Goal: Information Seeking & Learning: Find specific fact

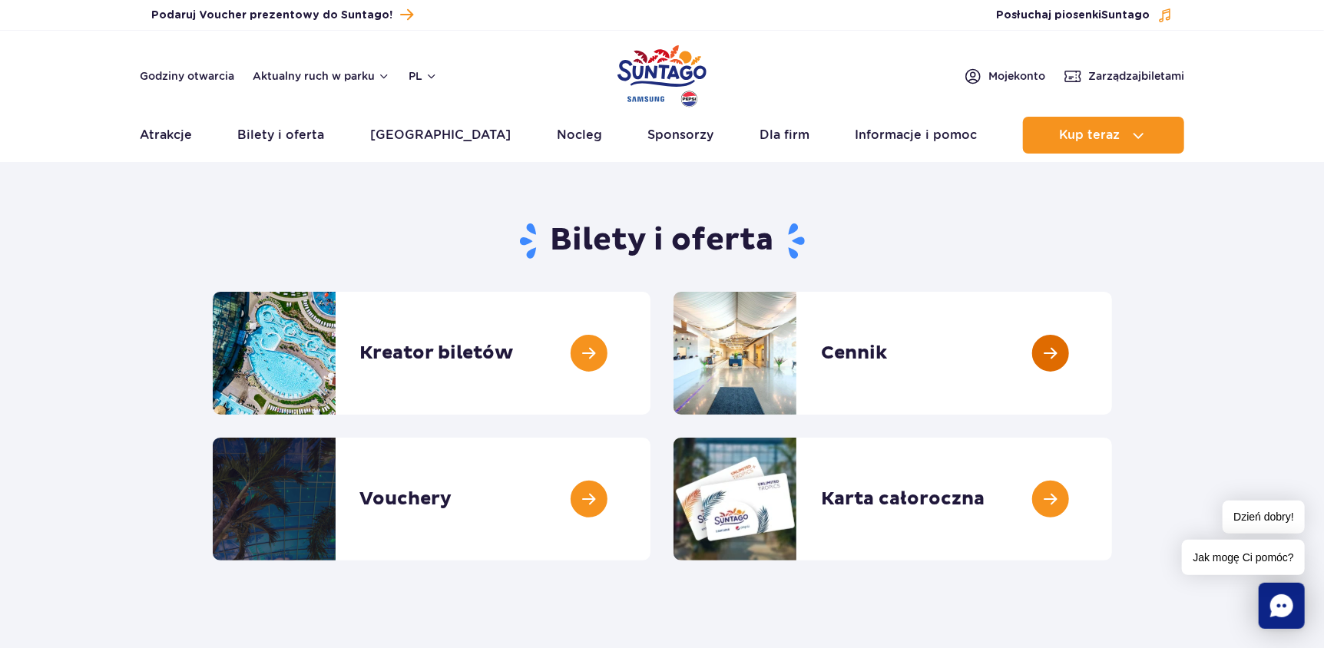
click at [1112, 355] on link at bounding box center [1112, 353] width 0 height 123
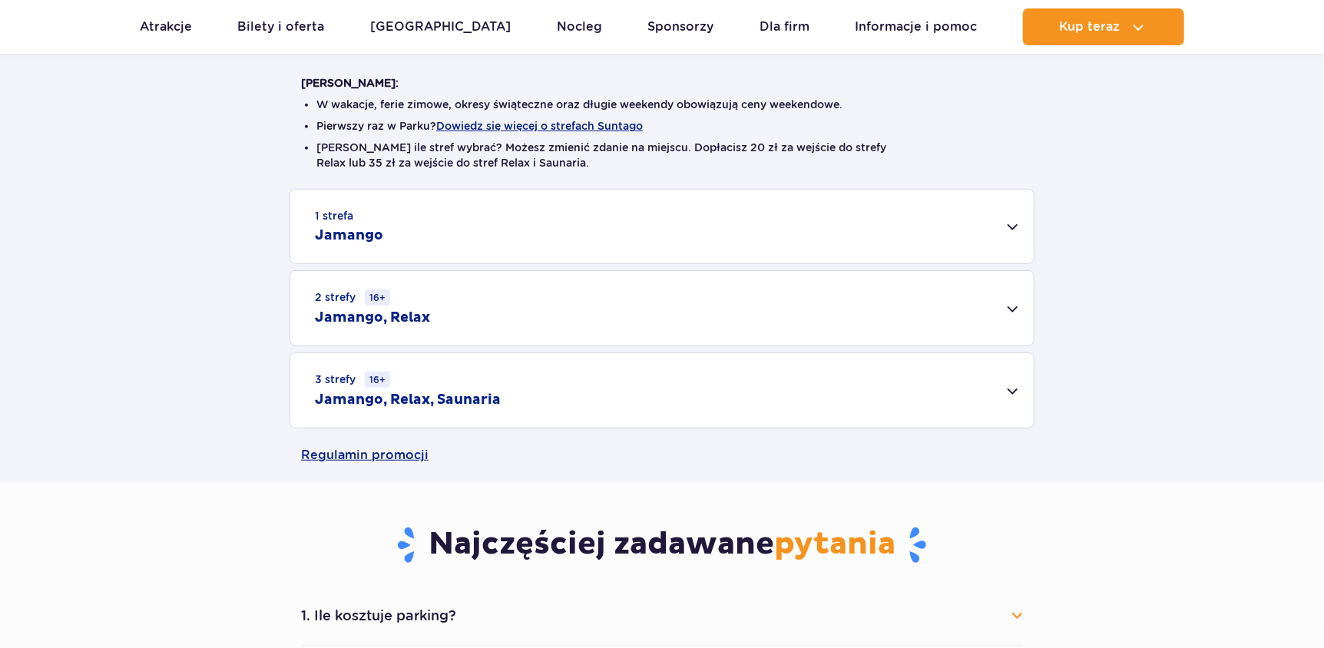
scroll to position [383, 0]
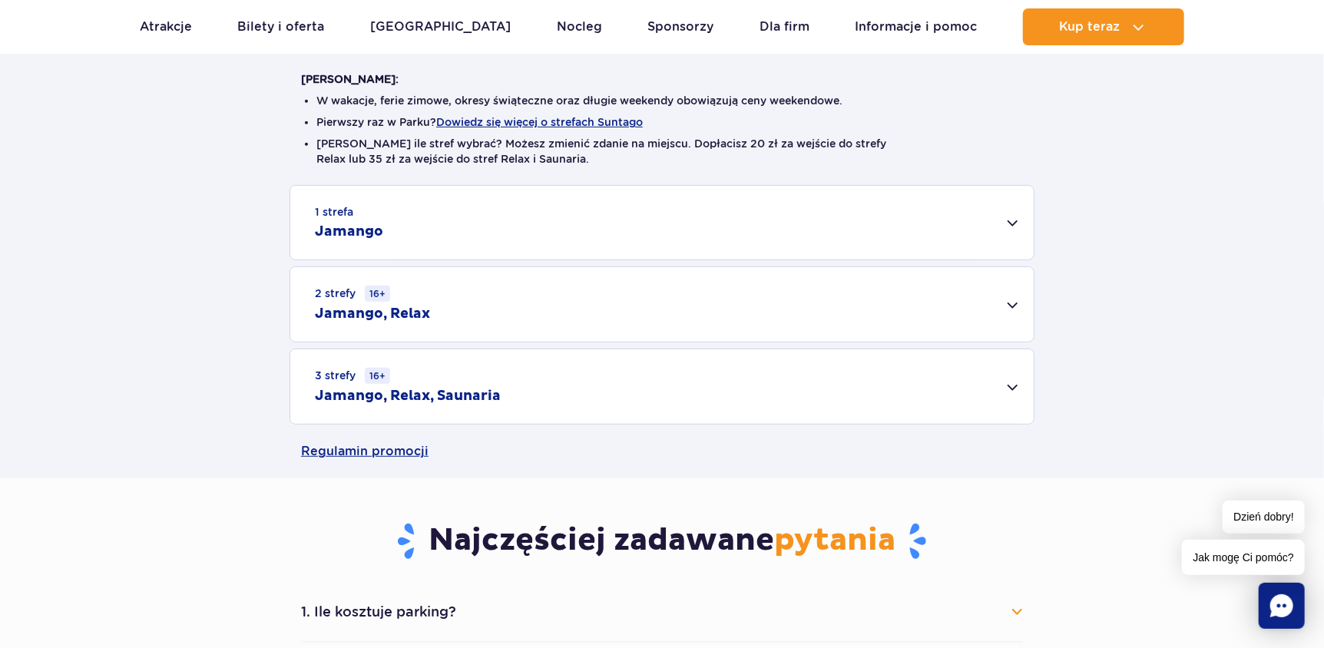
click at [1004, 239] on div "1 strefa Jamango" at bounding box center [661, 223] width 743 height 74
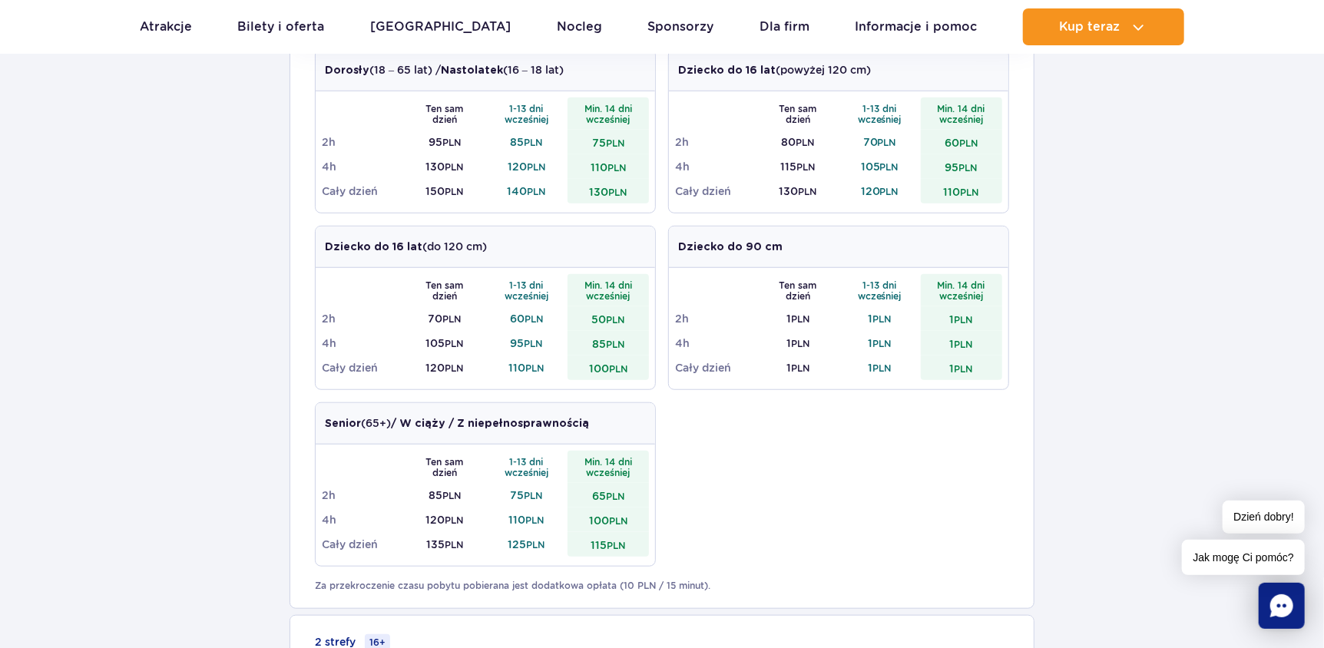
scroll to position [538, 0]
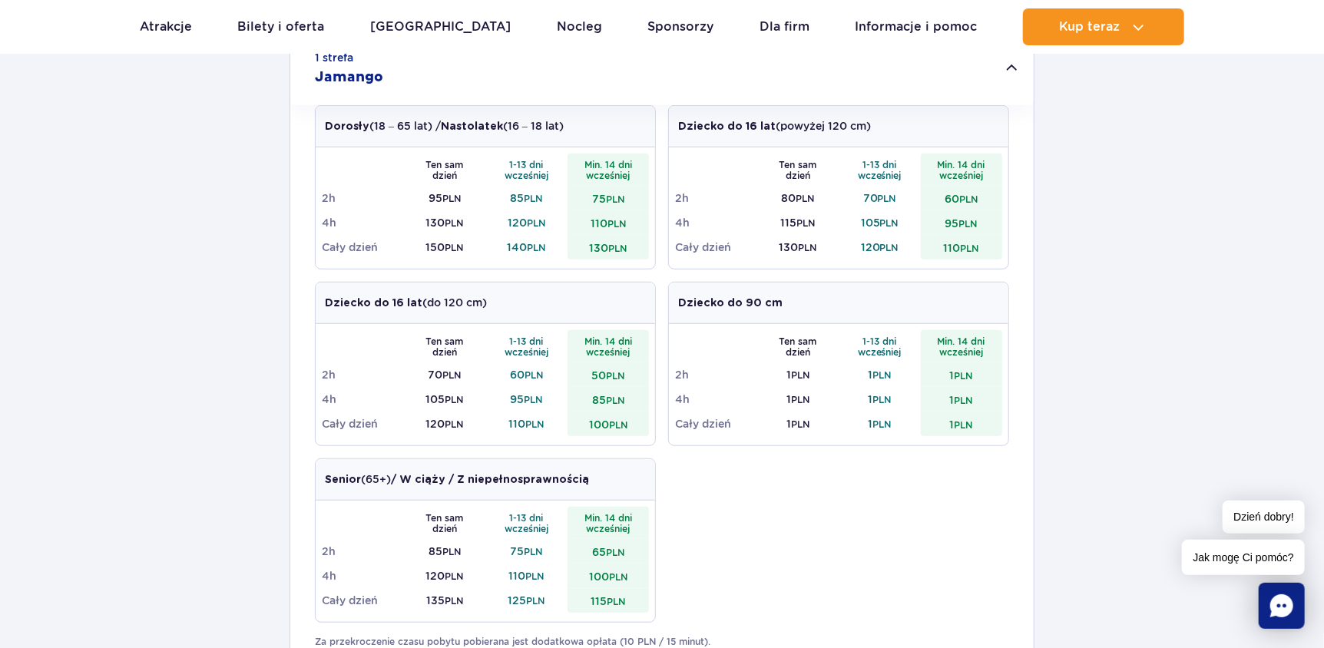
drag, startPoint x: 317, startPoint y: 124, endPoint x: 568, endPoint y: 125, distance: 250.4
click at [568, 125] on div "Dorosły (18 – 65 lat) / Nastolatek (16 – 18 lat)" at bounding box center [485, 126] width 339 height 41
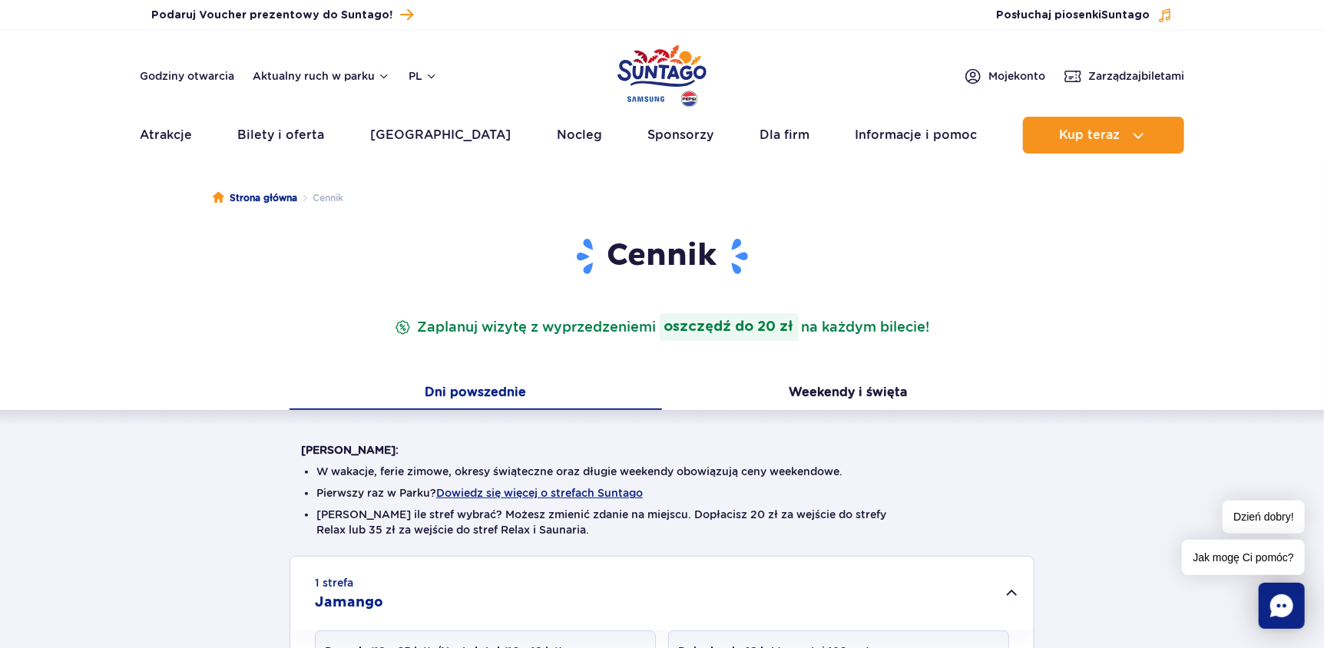
scroll to position [0, 0]
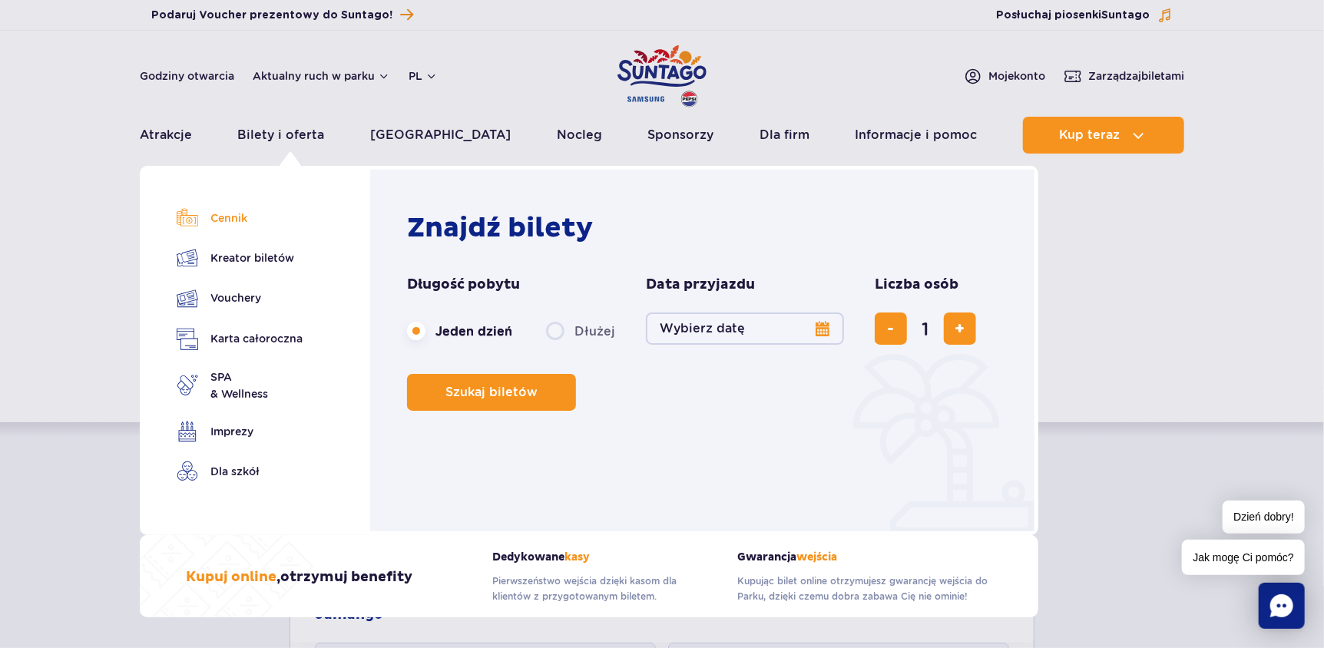
click at [223, 227] on link "Cennik" at bounding box center [240, 218] width 126 height 22
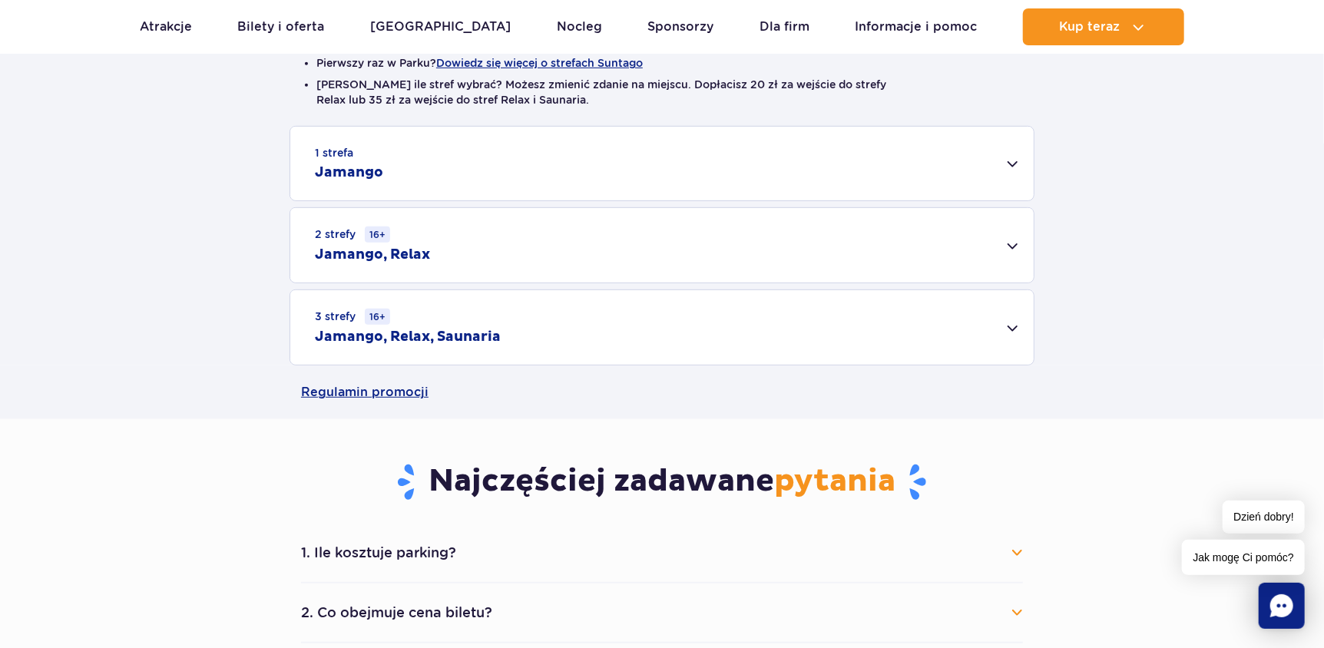
scroll to position [307, 0]
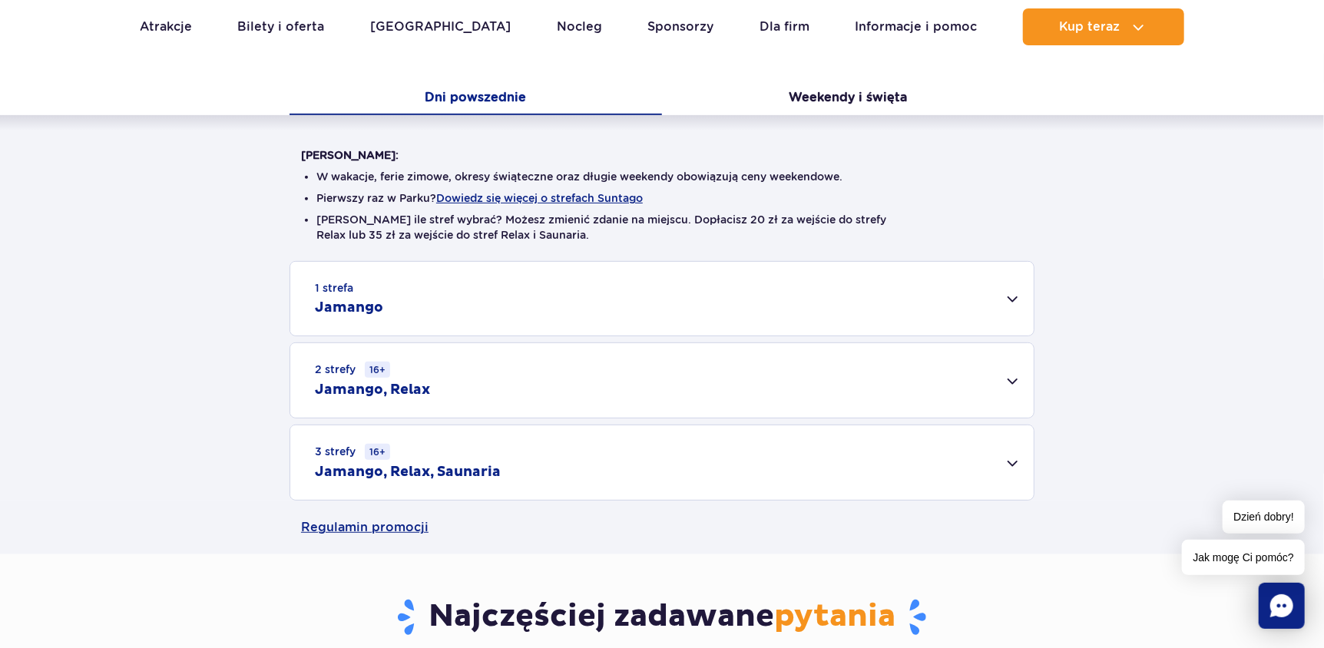
click at [972, 392] on div "2 strefy 16+ Jamango, Relax" at bounding box center [661, 380] width 743 height 74
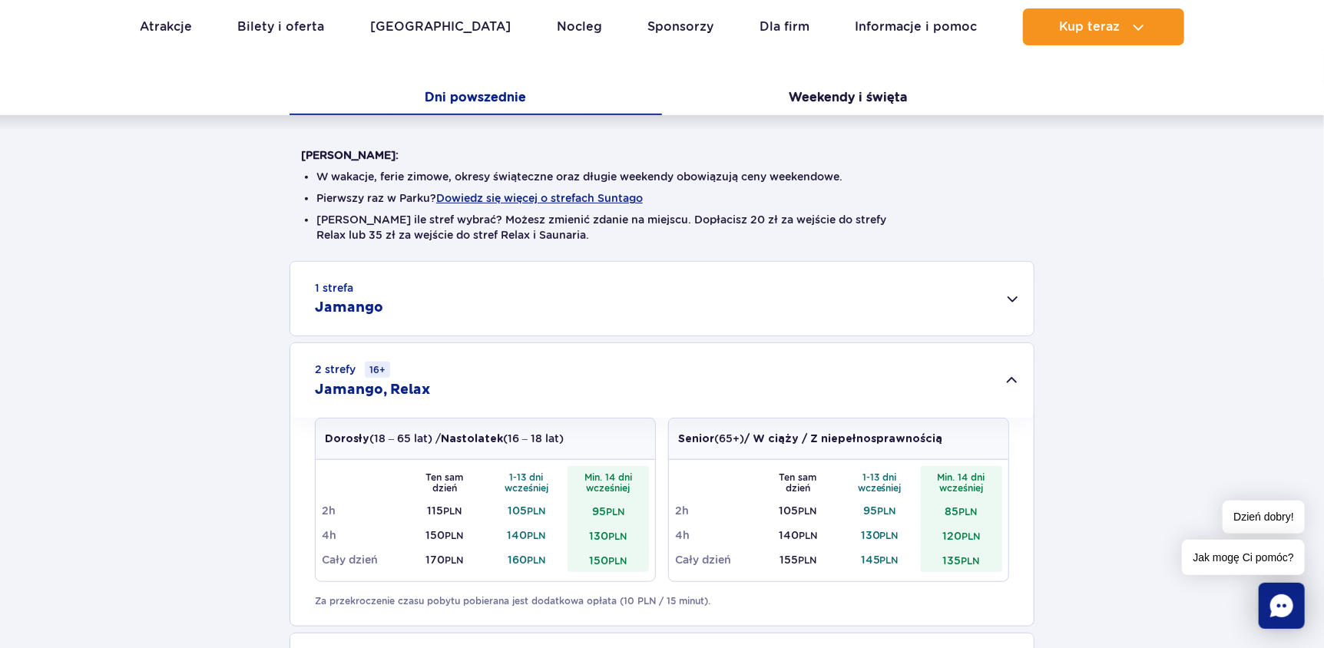
drag, startPoint x: 972, startPoint y: 392, endPoint x: 983, endPoint y: 334, distance: 58.6
click at [972, 392] on div "2 strefy 16+ Jamango, Relax" at bounding box center [661, 380] width 743 height 74
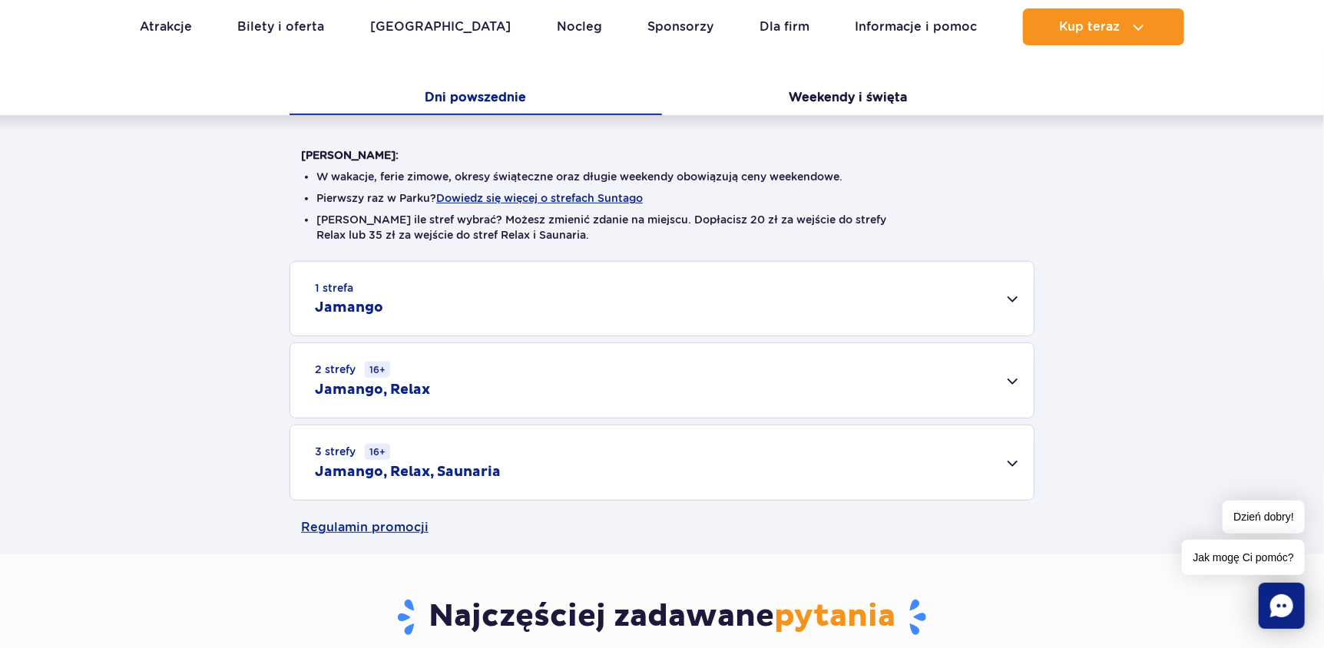
click at [988, 320] on div "1 strefa Jamango" at bounding box center [661, 299] width 743 height 74
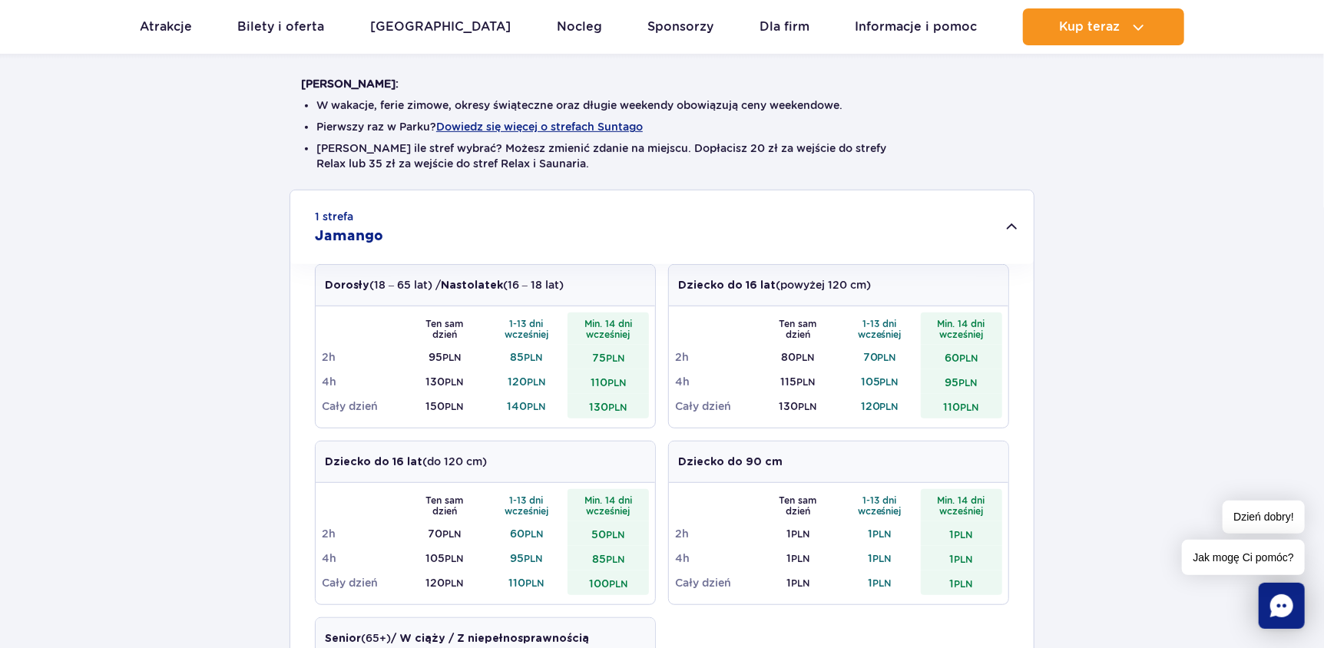
scroll to position [383, 0]
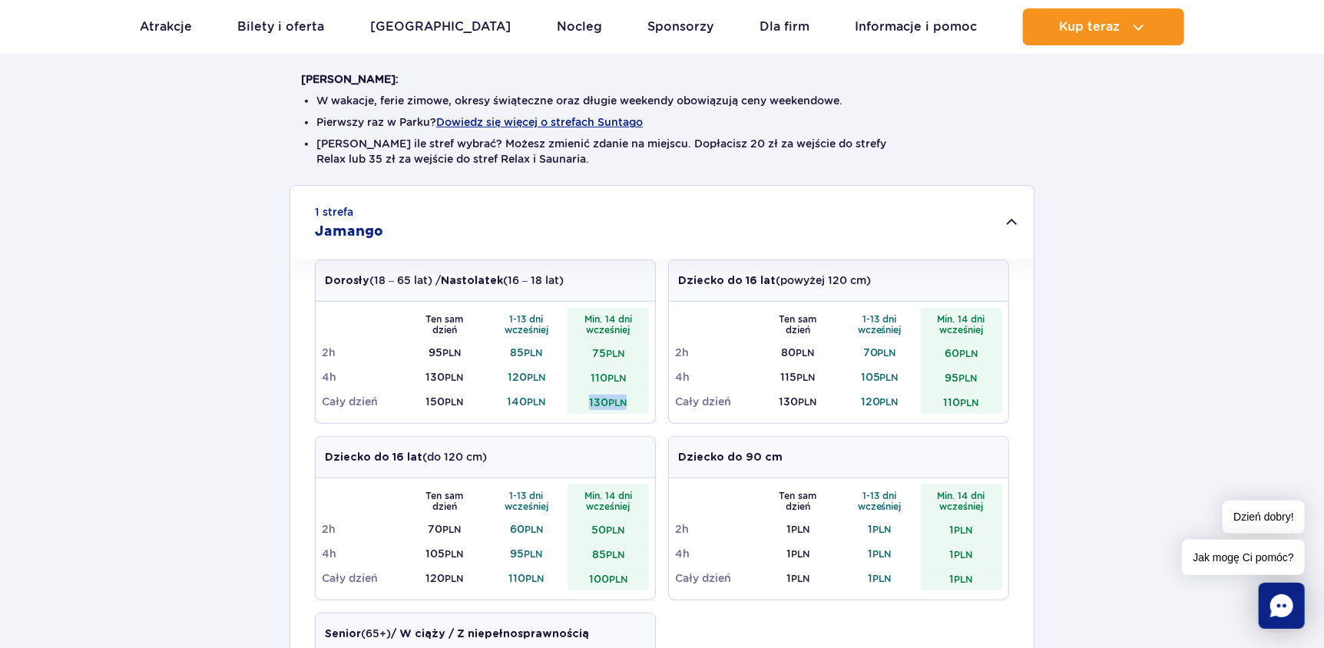
drag, startPoint x: 598, startPoint y: 402, endPoint x: 642, endPoint y: 407, distance: 44.1
click at [642, 407] on td "130 PLN" at bounding box center [609, 401] width 82 height 25
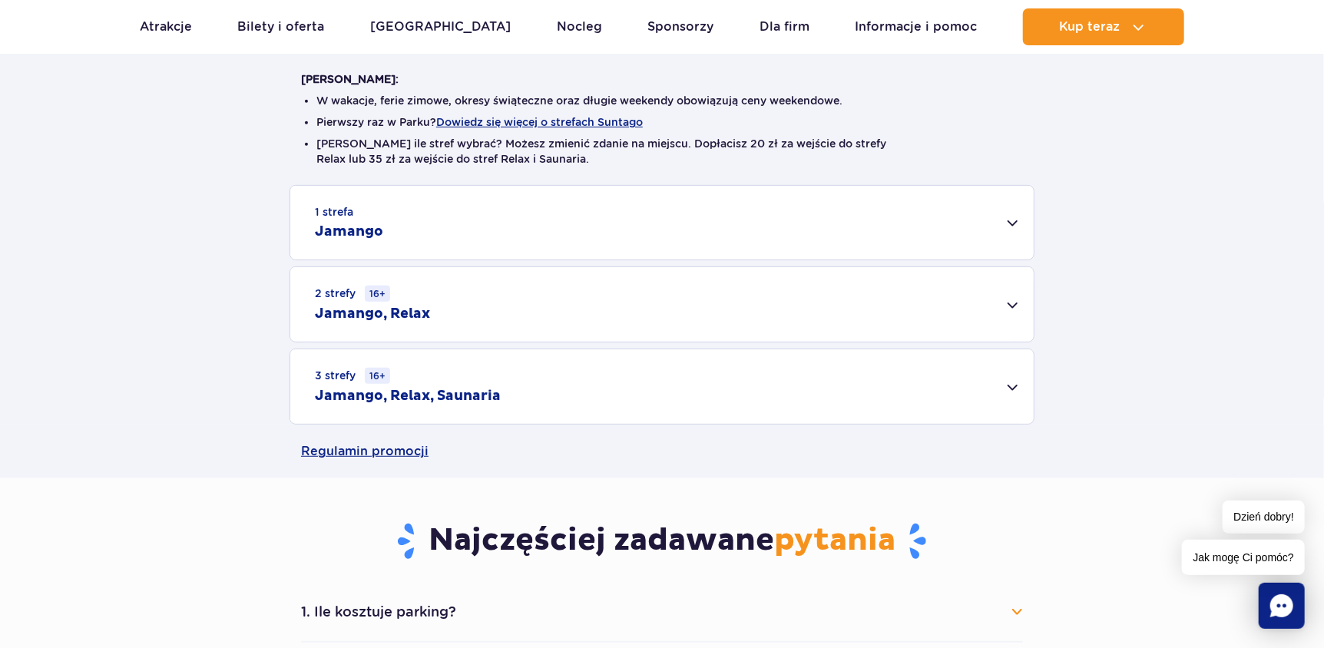
click at [642, 407] on td "130 PLN" at bounding box center [609, 401] width 82 height 25
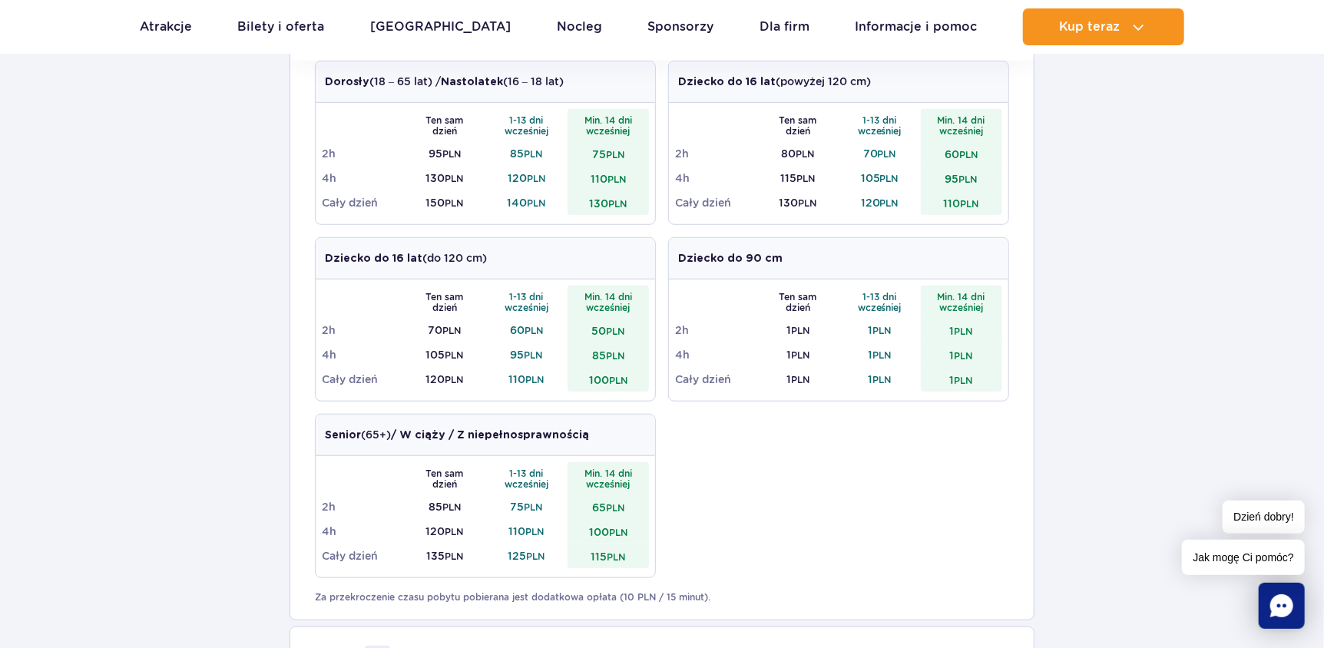
scroll to position [614, 0]
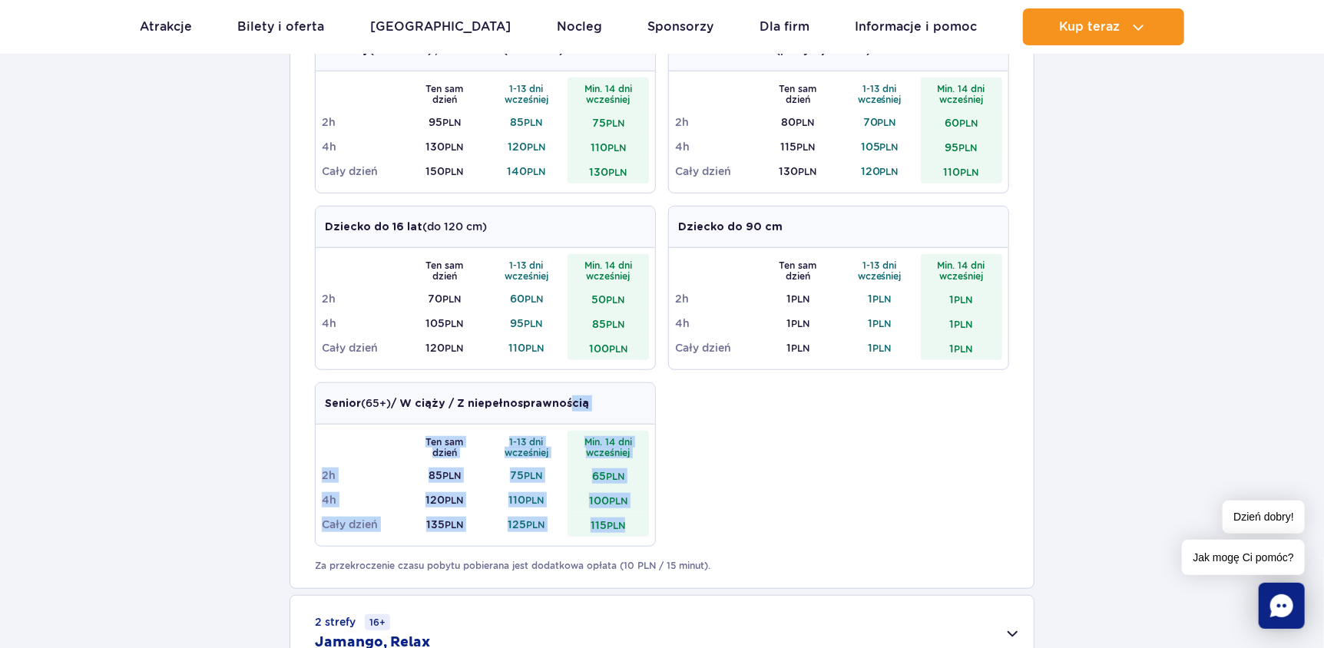
drag, startPoint x: 636, startPoint y: 525, endPoint x: 574, endPoint y: 397, distance: 142.5
click at [574, 397] on div "Senior (65+) / W ciąży / Z niepełnosprawnością Ten sam dzień 1-13 dni wcześniej…" at bounding box center [485, 464] width 341 height 164
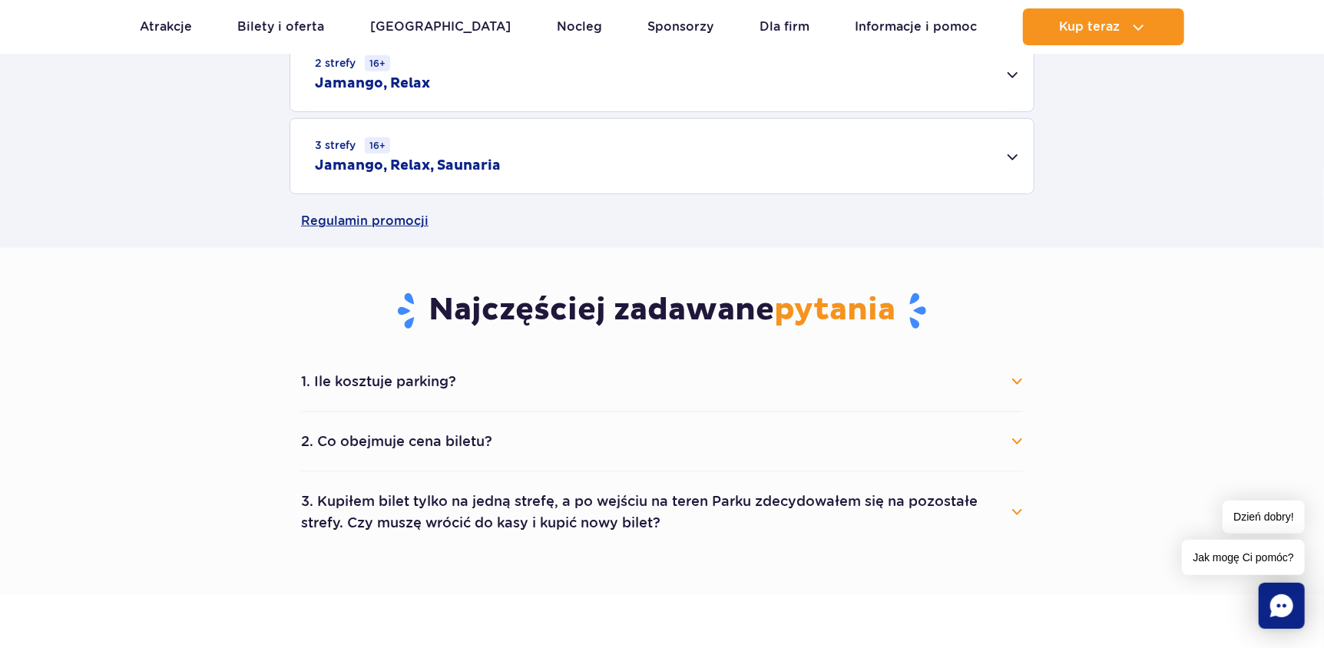
click at [574, 399] on strong "/ W ciąży / Z niepełnosprawnością" at bounding box center [490, 404] width 198 height 11
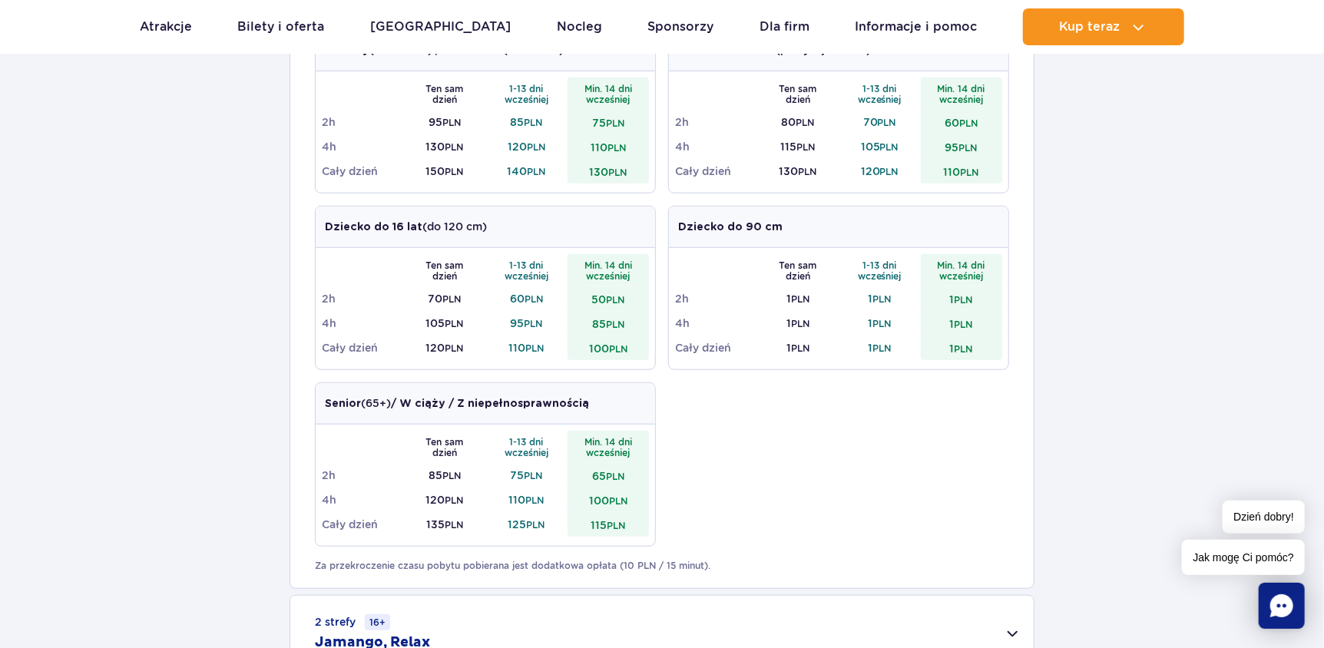
click at [683, 442] on div "Dorosły (18 – 65 lat) / Nastolatek (16 – 18 lat) Ten sam dzień 1-13 dni wcześni…" at bounding box center [662, 294] width 694 height 530
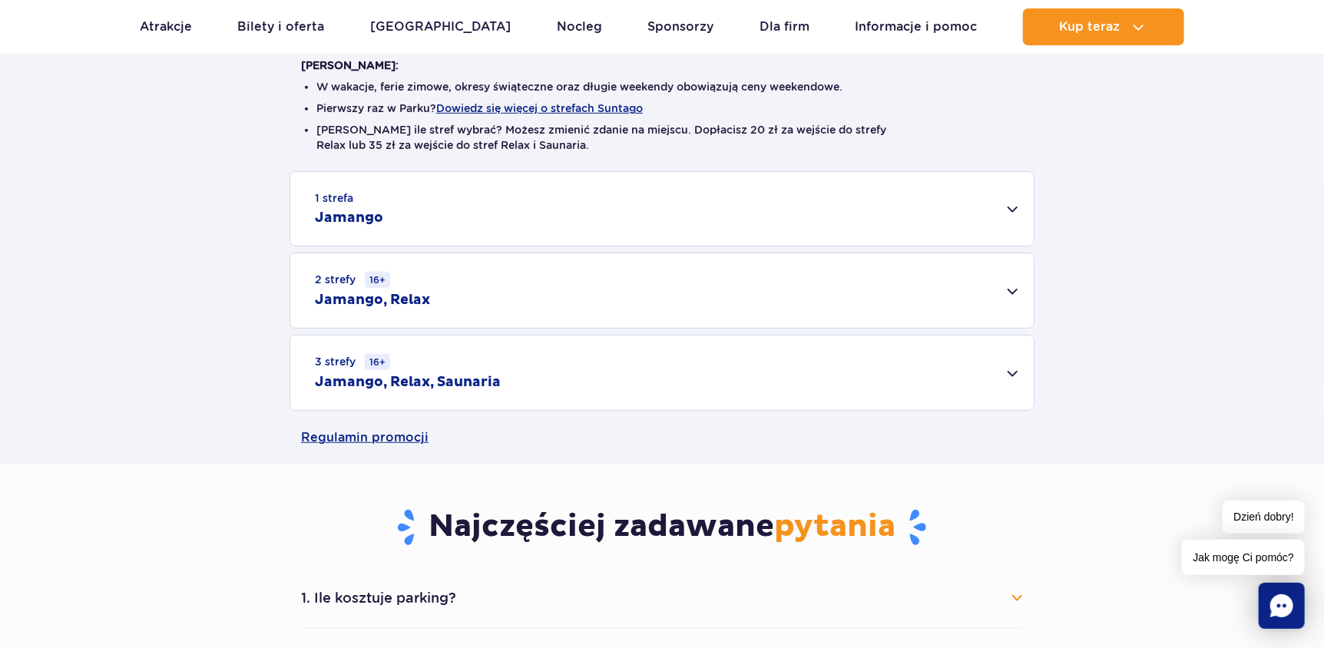
scroll to position [383, 0]
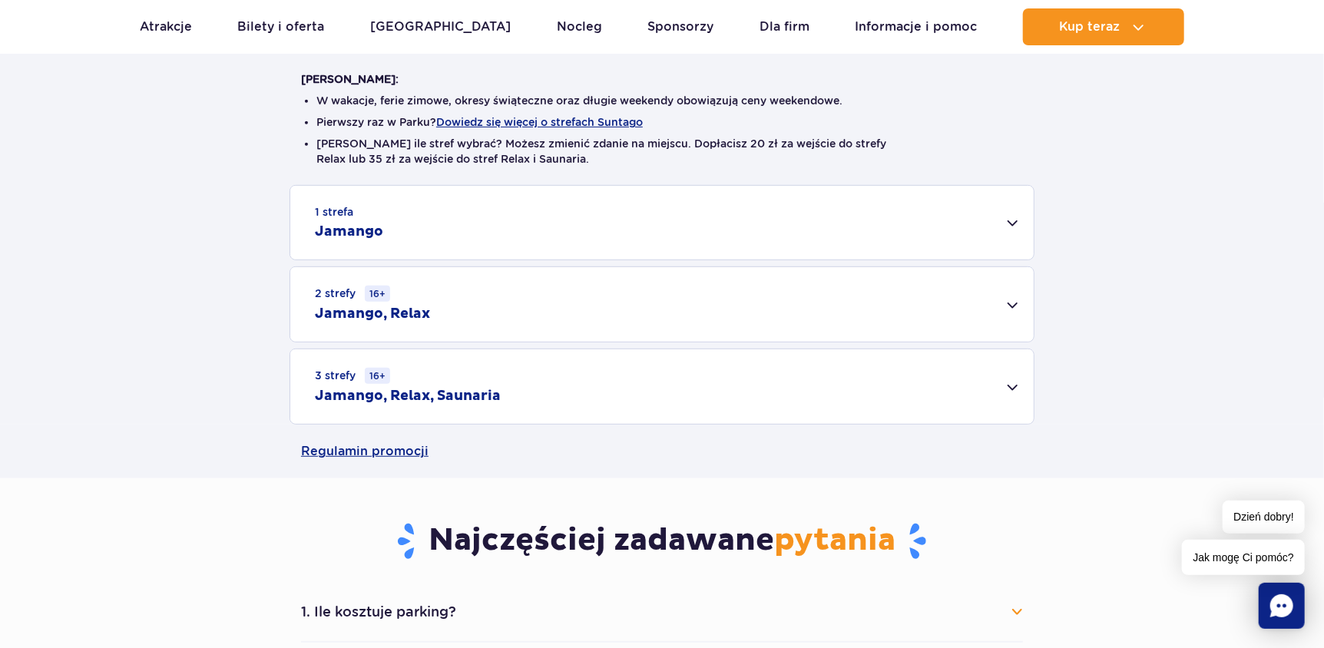
click at [423, 230] on div "1 strefa Jamango" at bounding box center [661, 223] width 743 height 74
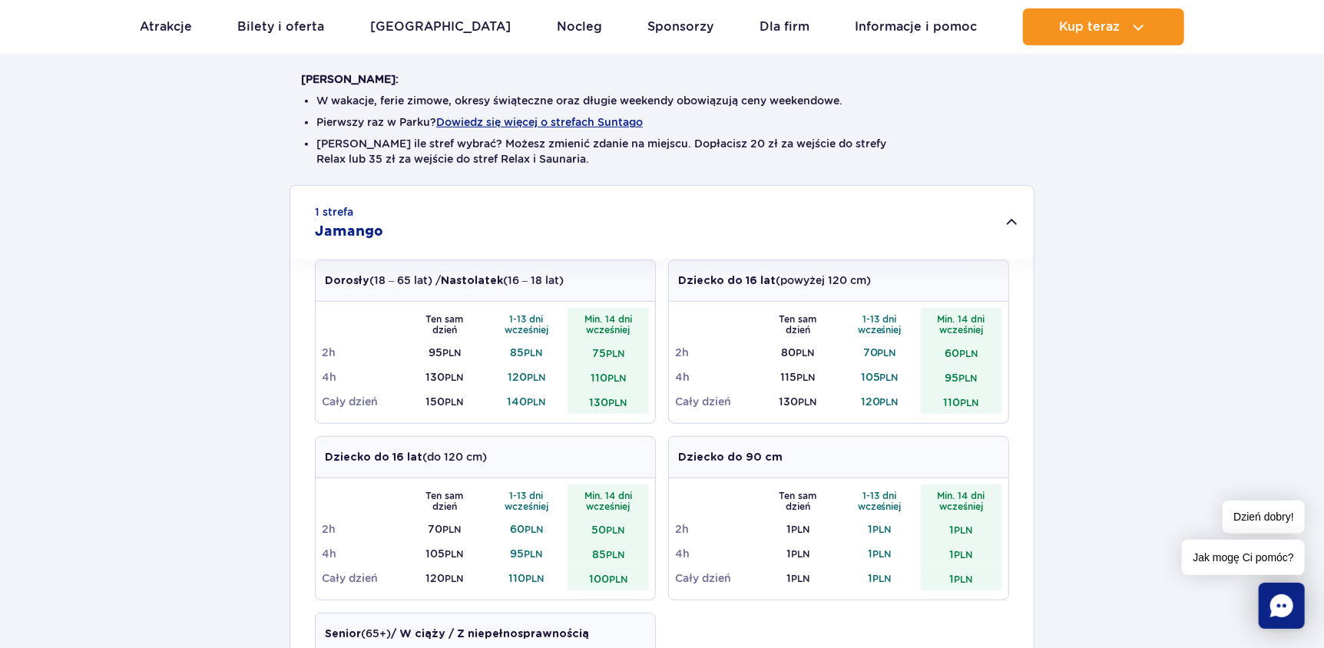
click at [450, 223] on div "1 strefa Jamango" at bounding box center [661, 223] width 743 height 74
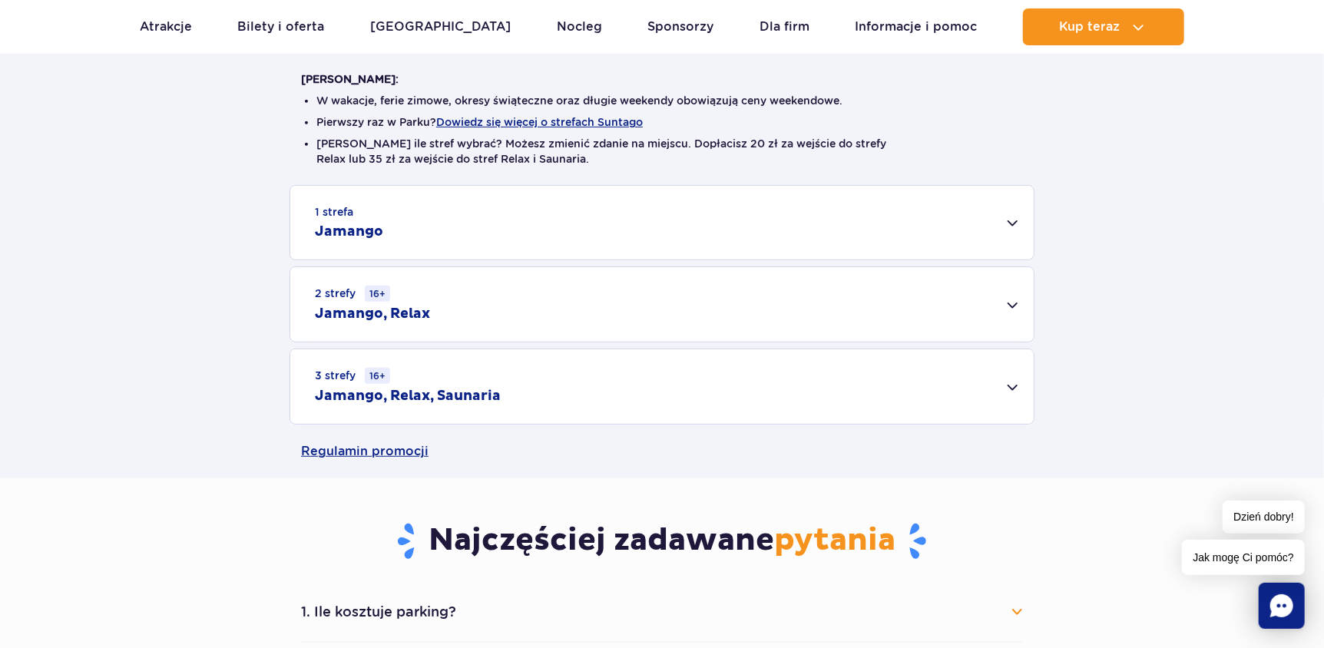
click at [494, 399] on h2 "Jamango, Relax, Saunaria" at bounding box center [408, 396] width 186 height 18
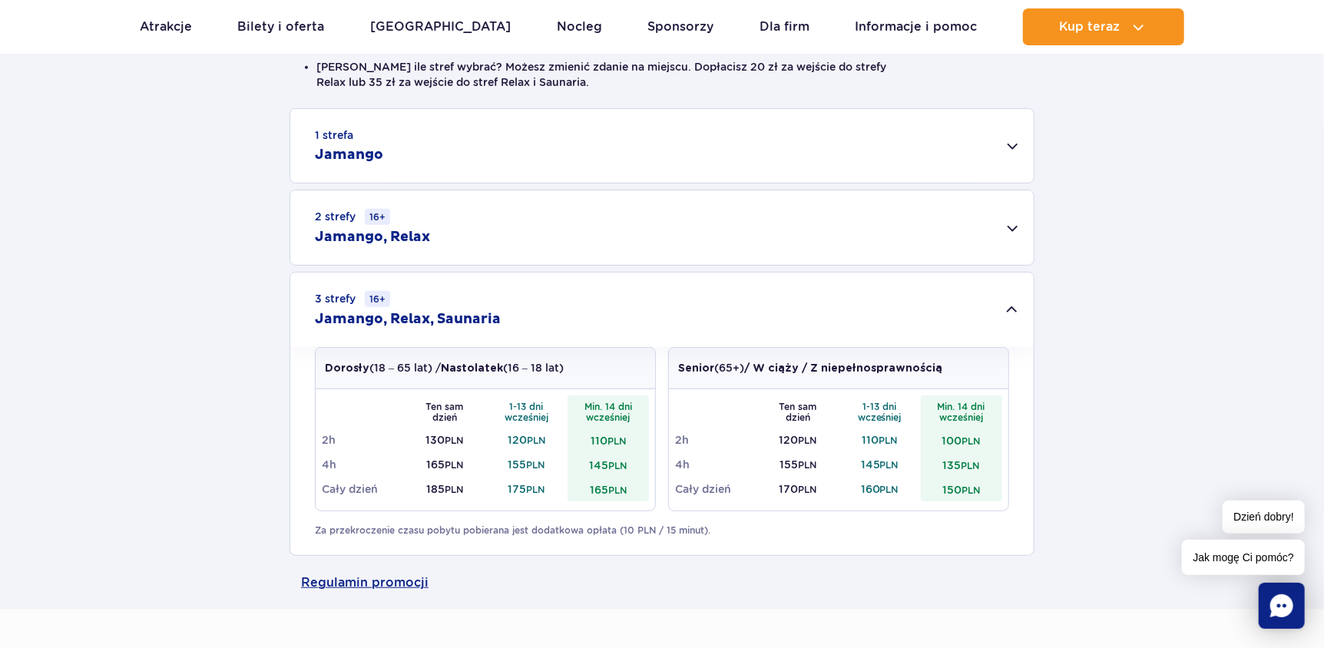
scroll to position [461, 0]
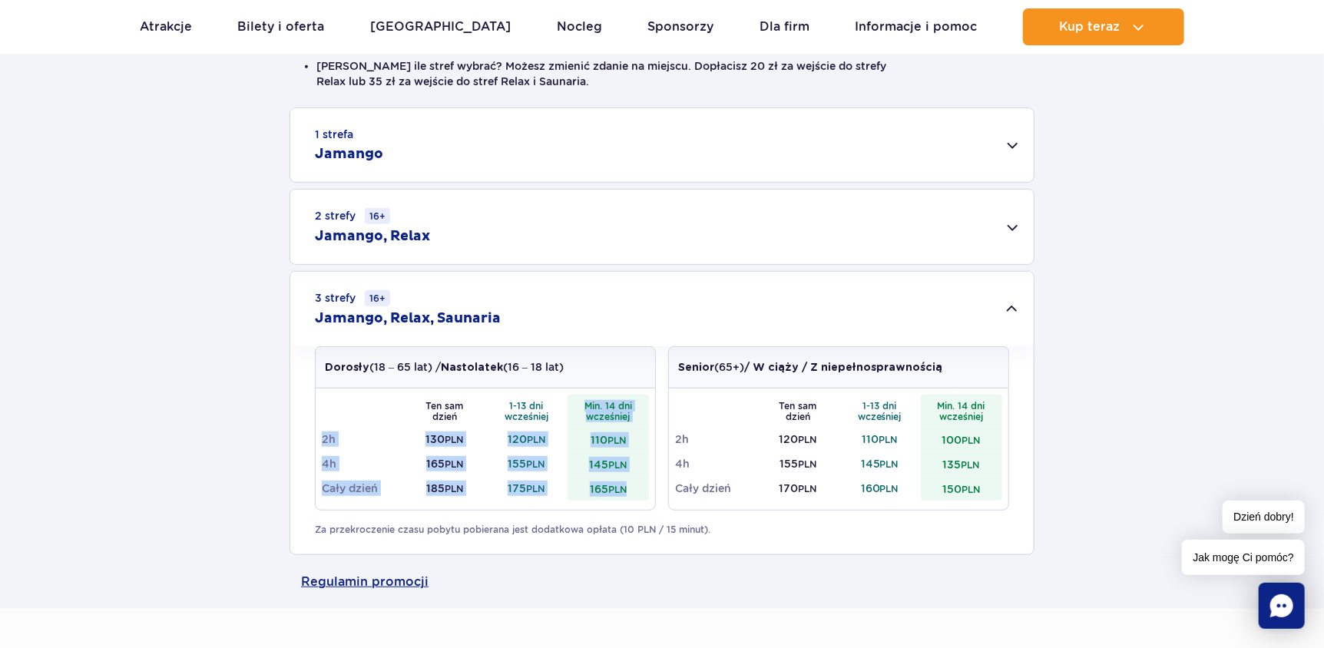
drag, startPoint x: 630, startPoint y: 492, endPoint x: 584, endPoint y: 403, distance: 99.6
click at [584, 403] on tbody "Ten sam dzień 1-13 dni wcześniej Min. 14 dni wcześniej 2h 130 PLN 120 PLN 110 P…" at bounding box center [485, 448] width 327 height 106
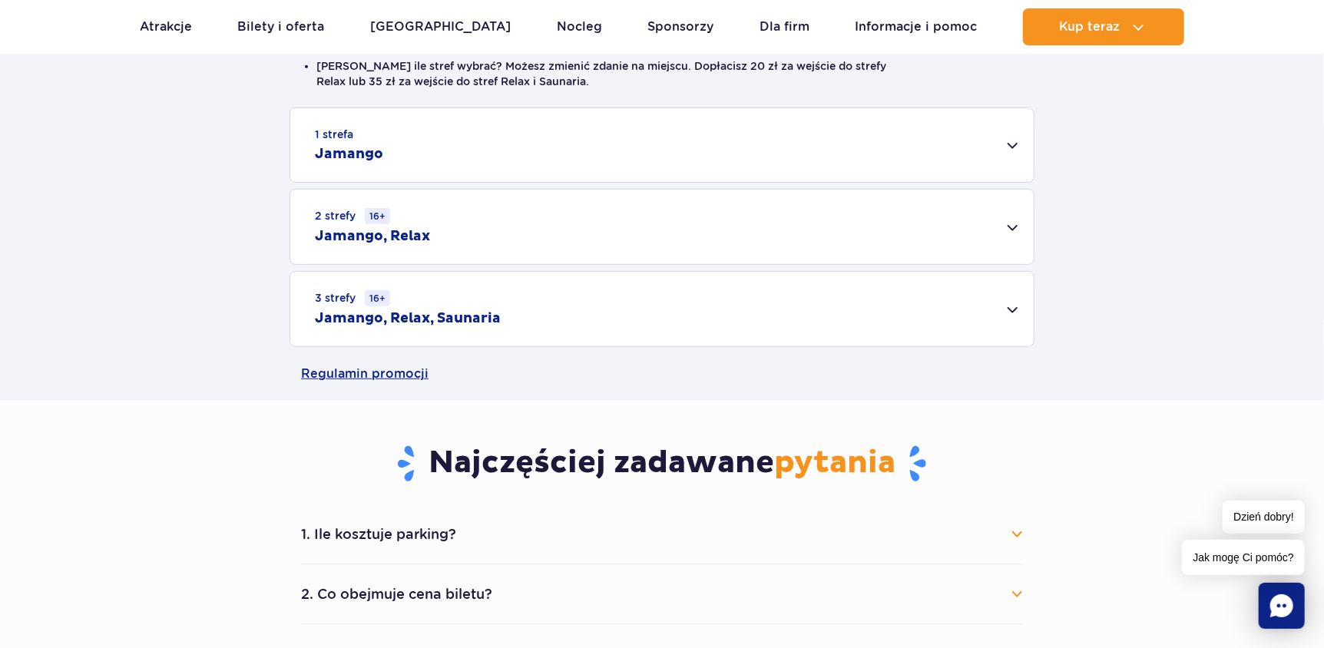
click at [584, 403] on th "Min. 14 dni wcześniej" at bounding box center [609, 411] width 82 height 32
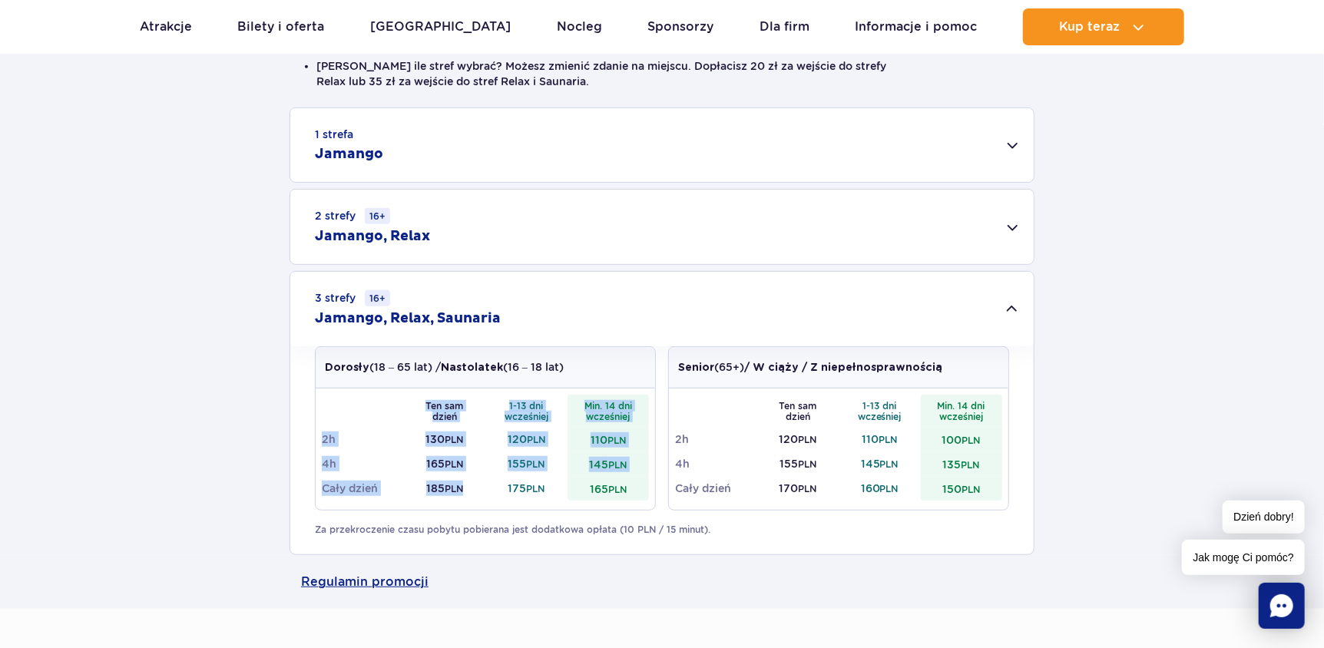
drag, startPoint x: 464, startPoint y: 492, endPoint x: 425, endPoint y: 395, distance: 105.1
click at [425, 395] on tbody "Ten sam dzień 1-13 dni wcześniej Min. 14 dni wcześniej 2h 130 PLN 120 PLN 110 P…" at bounding box center [485, 448] width 327 height 106
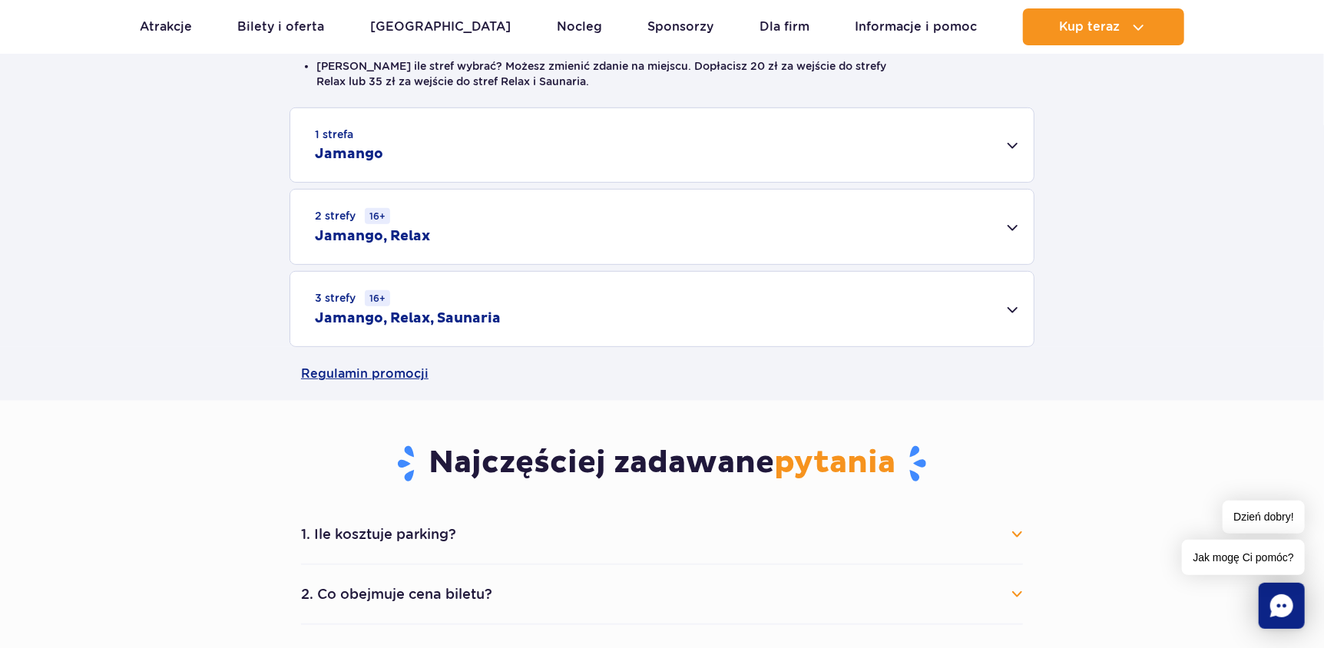
click at [425, 395] on th "Ten sam dzień" at bounding box center [445, 411] width 82 height 32
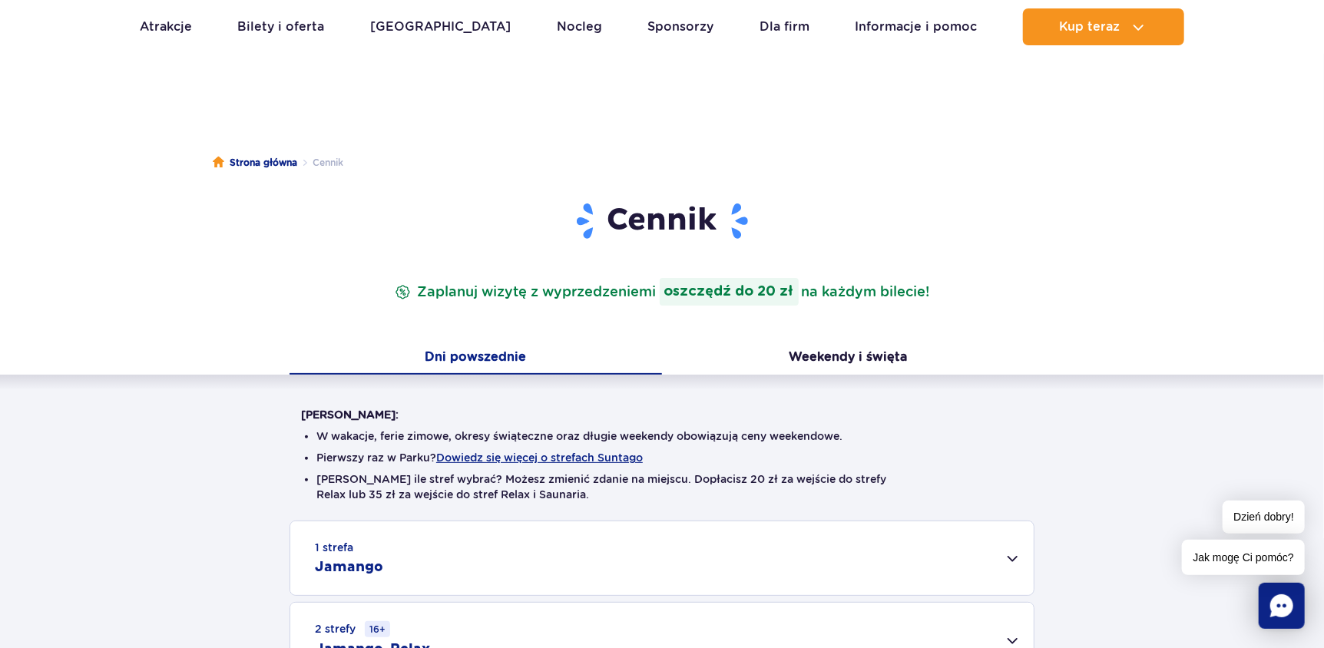
scroll to position [0, 0]
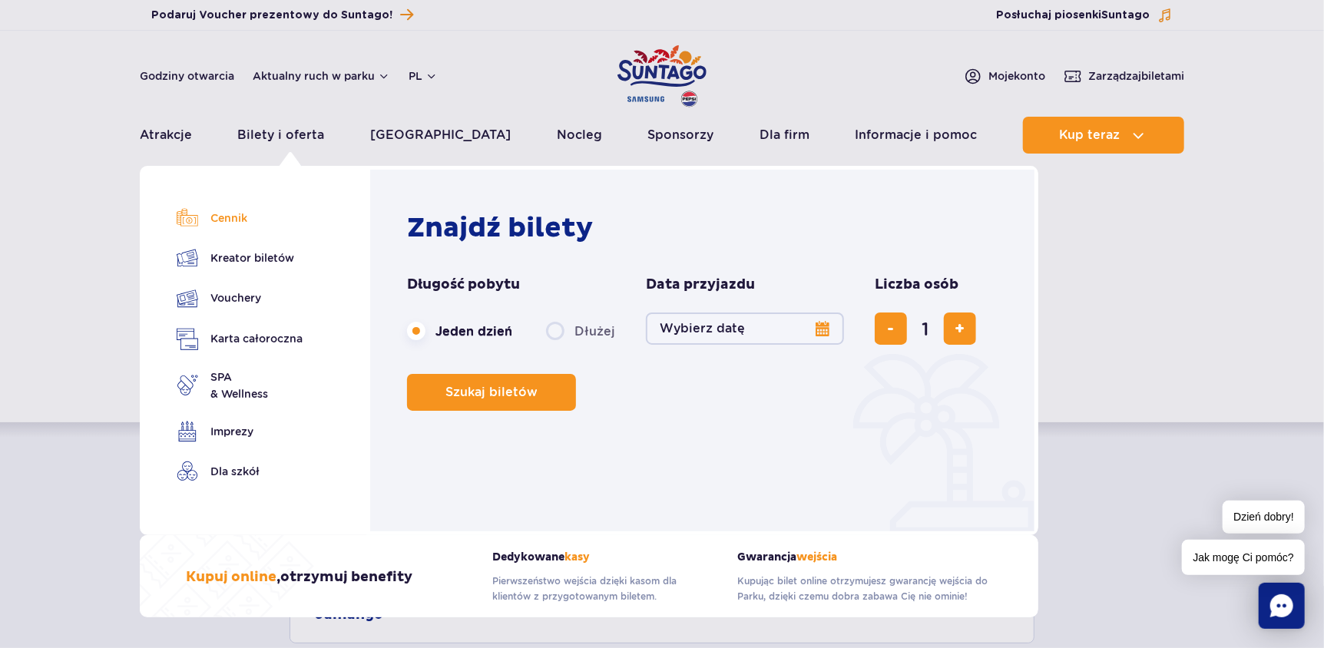
click at [253, 219] on link "Cennik" at bounding box center [240, 218] width 126 height 22
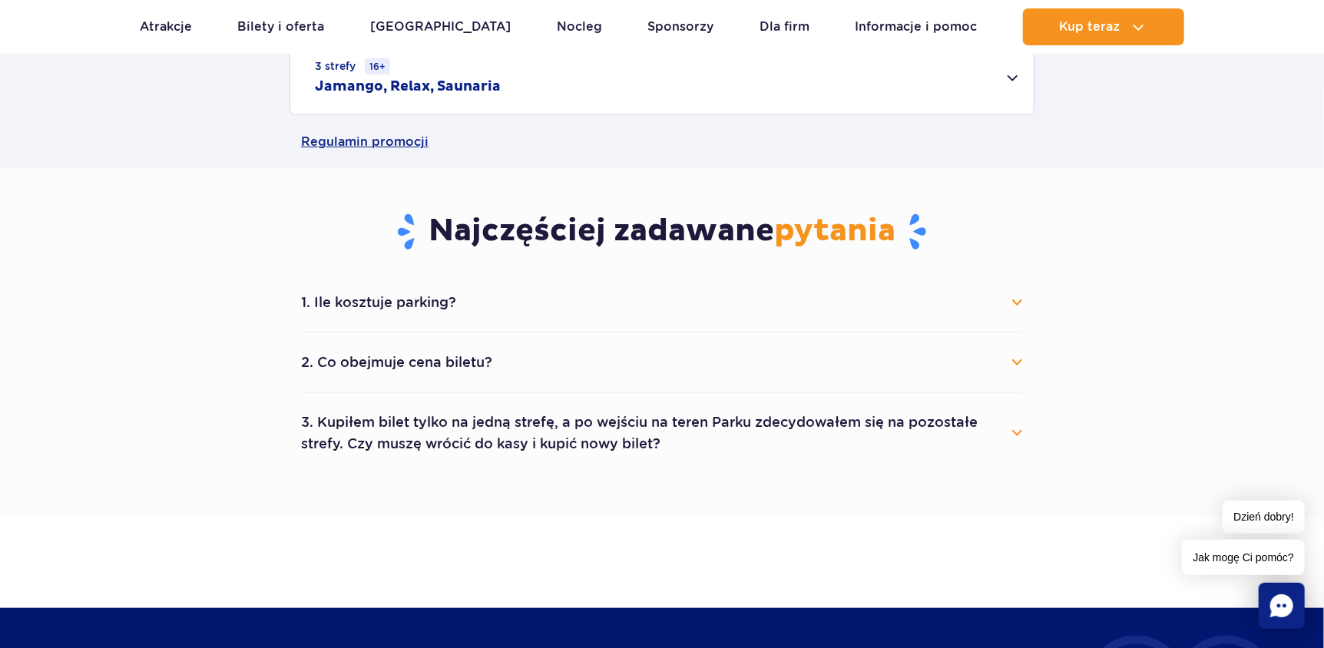
scroll to position [691, 0]
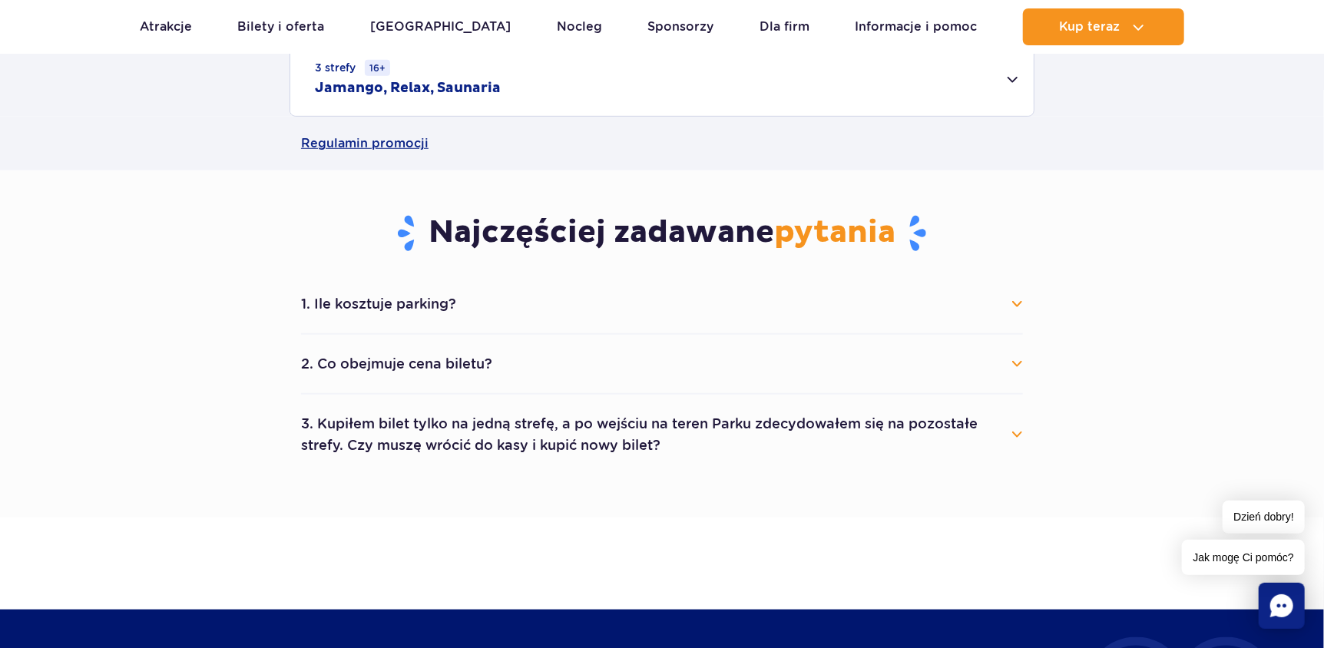
click at [463, 369] on button "2. Co obejmuje cena biletu?" at bounding box center [662, 364] width 722 height 34
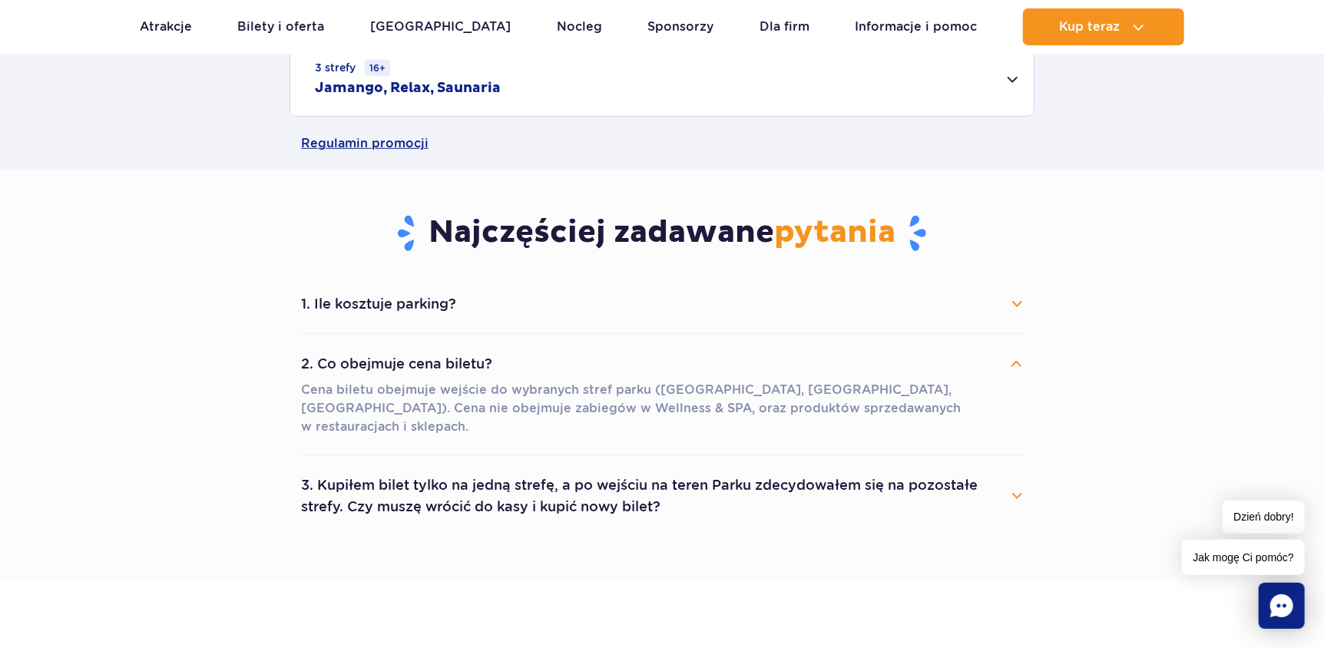
click at [463, 369] on button "2. Co obejmuje cena biletu?" at bounding box center [662, 364] width 722 height 34
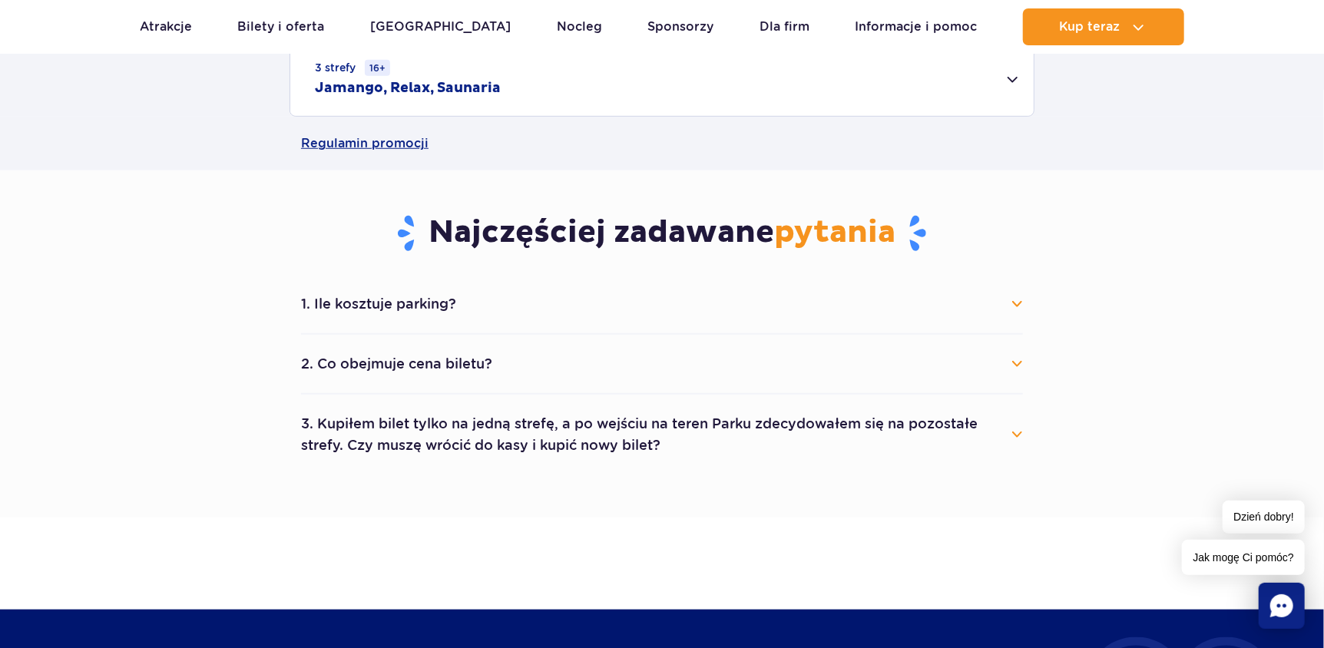
click at [448, 287] on button "1. Ile kosztuje parking?" at bounding box center [662, 304] width 722 height 34
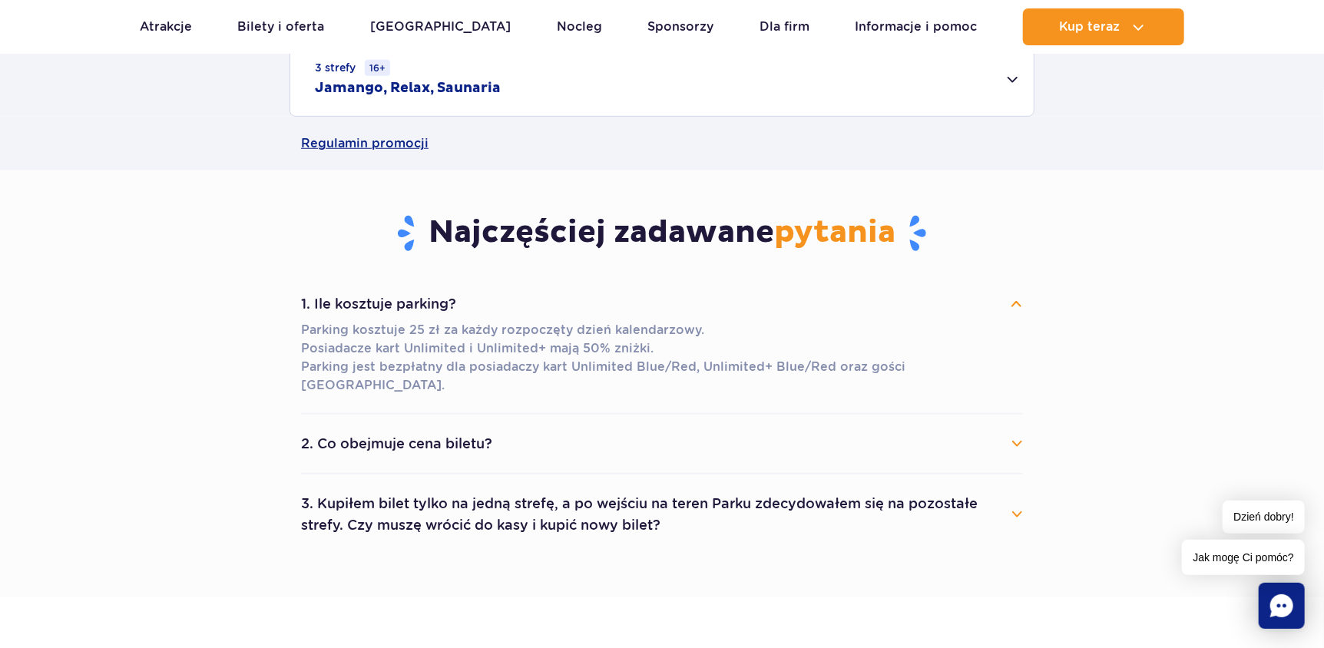
drag, startPoint x: 305, startPoint y: 368, endPoint x: 1000, endPoint y: 369, distance: 695.0
click at [1000, 369] on p "Parking kosztuje 25 zł za każdy rozpoczęty dzień kalendarzowy. Posiadacze kart …" at bounding box center [662, 358] width 722 height 74
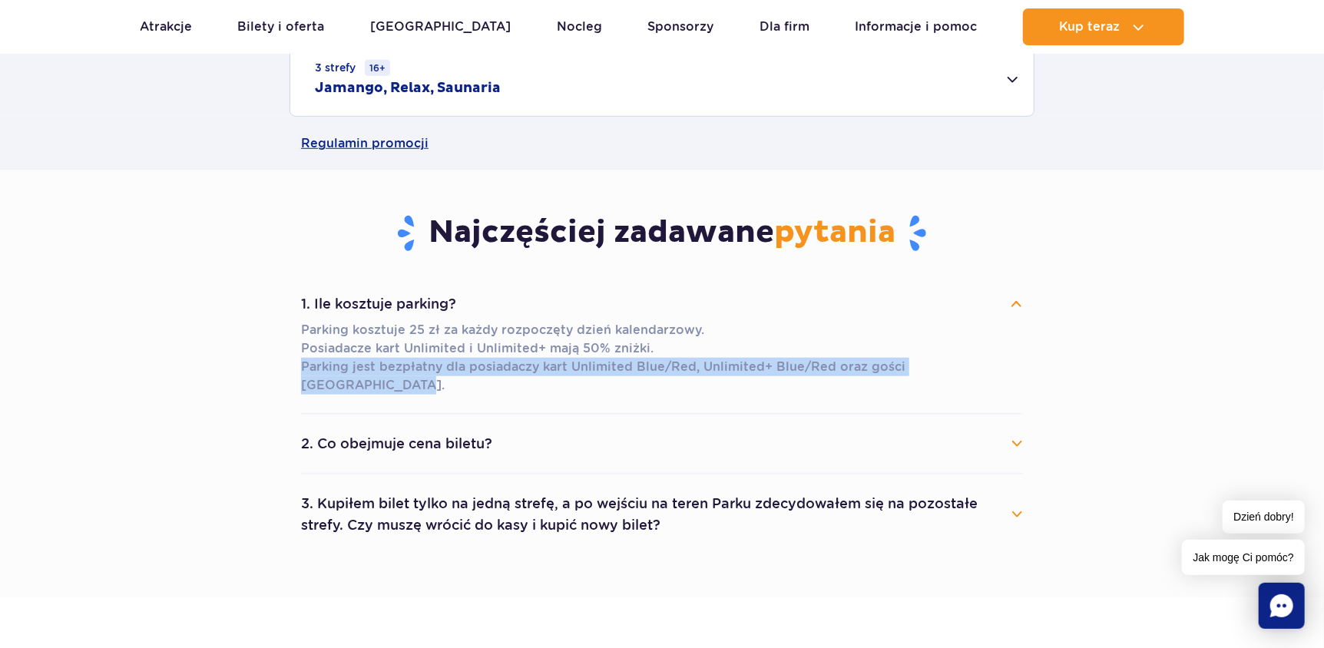
drag, startPoint x: 898, startPoint y: 357, endPoint x: 265, endPoint y: 363, distance: 632.9
click at [266, 365] on section "Najczęściej zadawane pytania 1. Ile kosztuje parking? Parking kosztuje 25 zł za…" at bounding box center [662, 383] width 1324 height 427
click at [265, 363] on section "Najczęściej zadawane pytania 1. Ile kosztuje parking? Parking kosztuje 25 zł za…" at bounding box center [662, 383] width 1324 height 427
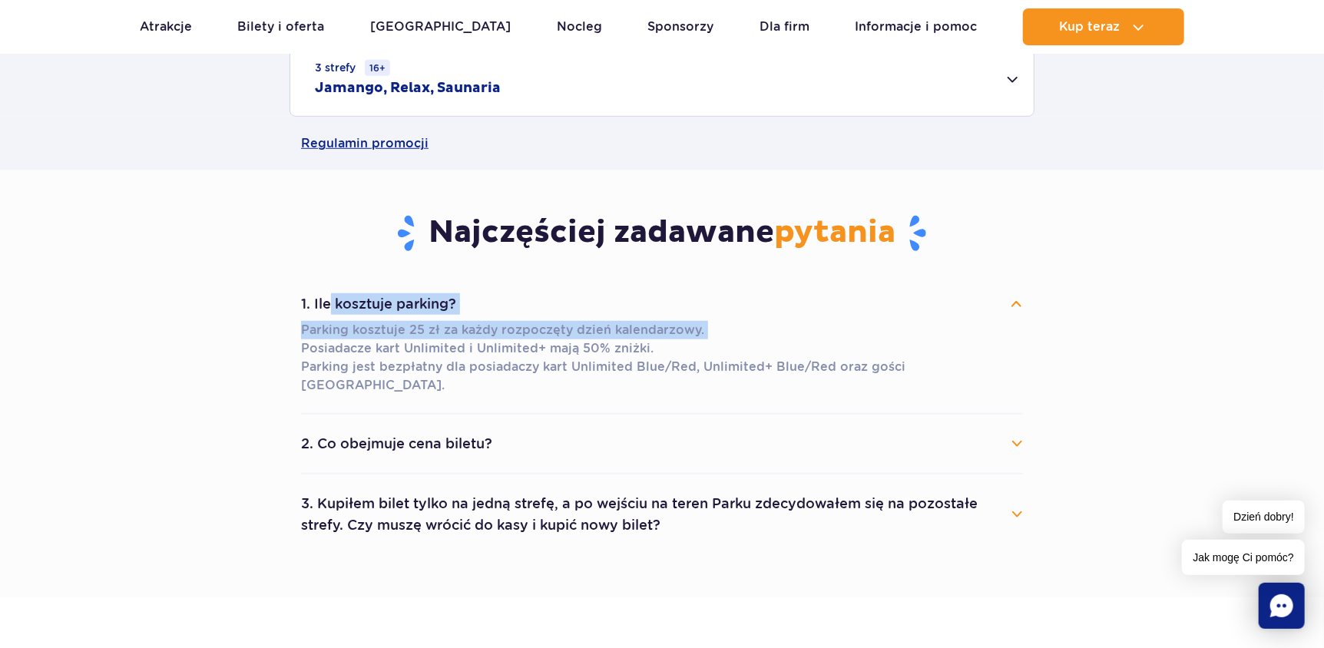
drag, startPoint x: 395, startPoint y: 345, endPoint x: 317, endPoint y: 321, distance: 81.1
click at [330, 320] on section "Najczęściej zadawane pytania 1. Ile kosztuje parking? Parking kosztuje 25 zł za…" at bounding box center [662, 383] width 1324 height 427
click at [302, 326] on p "Parking kosztuje 25 zł za każdy rozpoczęty dzień kalendarzowy. Posiadacze kart …" at bounding box center [662, 358] width 722 height 74
click at [343, 339] on p "Parking kosztuje 25 zł za każdy rozpoczęty dzień kalendarzowy. Posiadacze kart …" at bounding box center [662, 358] width 722 height 74
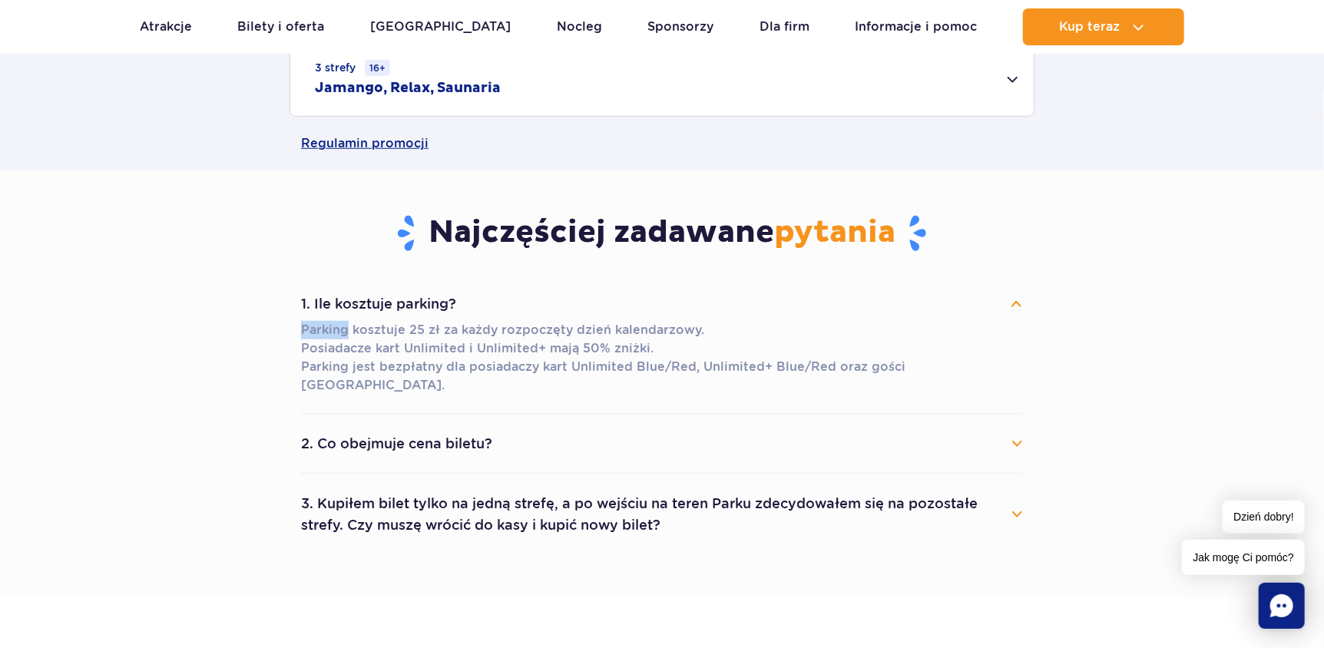
click at [344, 339] on p "Parking kosztuje 25 zł za każdy rozpoczęty dzień kalendarzowy. Posiadacze kart …" at bounding box center [662, 358] width 722 height 74
click at [492, 339] on p "Parking kosztuje 25 zł za każdy rozpoczęty dzień kalendarzowy. Posiadacze kart …" at bounding box center [662, 358] width 722 height 74
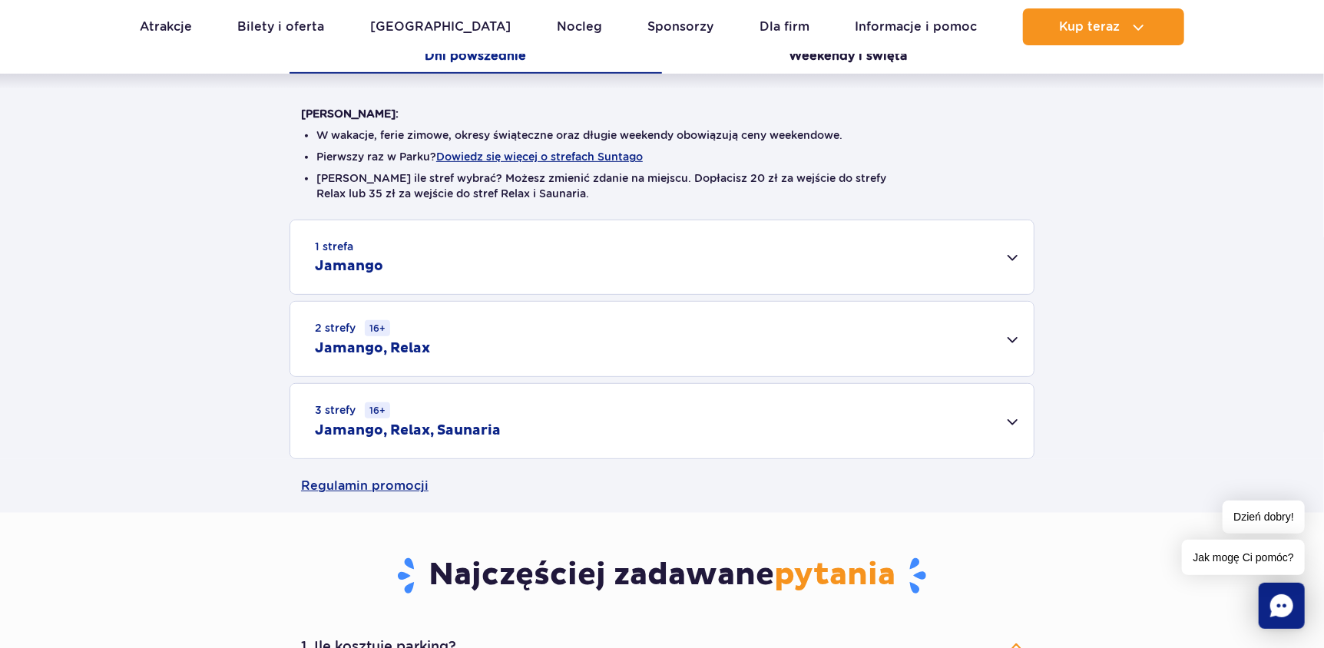
scroll to position [230, 0]
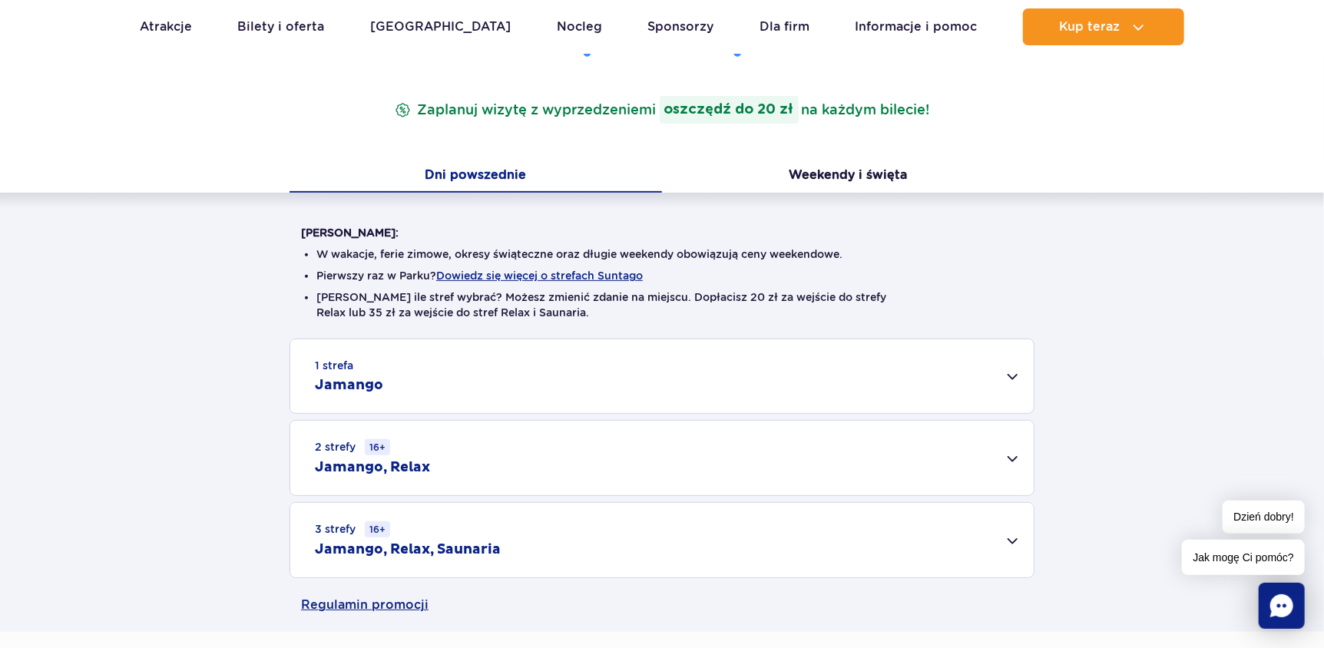
click at [518, 376] on div "1 strefa Jamango" at bounding box center [661, 376] width 743 height 74
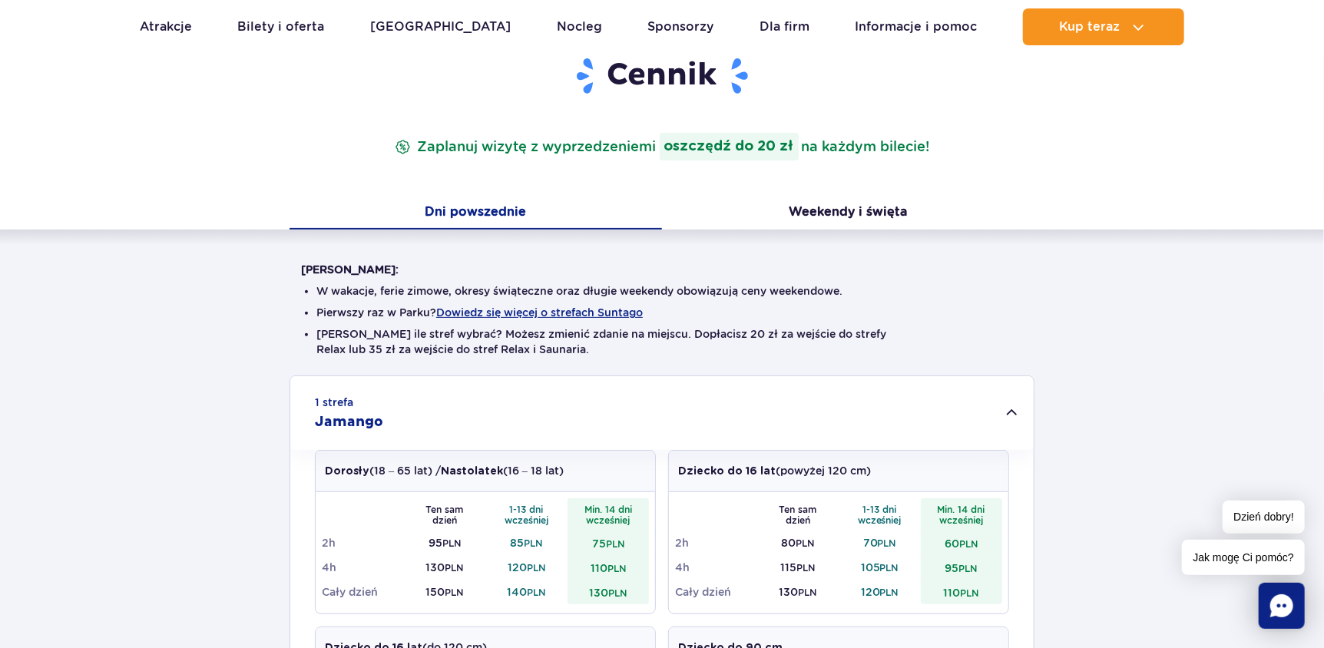
scroll to position [154, 0]
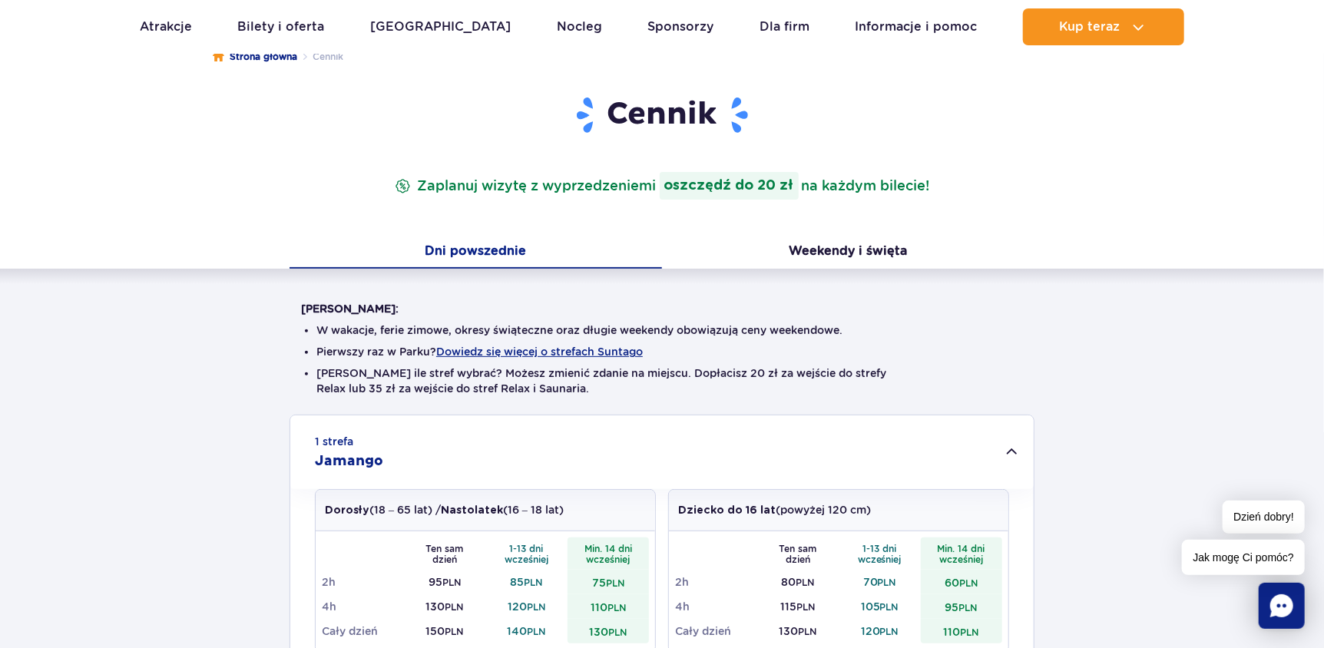
click at [525, 248] on button "Dni powszednie" at bounding box center [476, 253] width 372 height 32
click at [818, 266] on button "Weekendy i święta" at bounding box center [848, 253] width 372 height 32
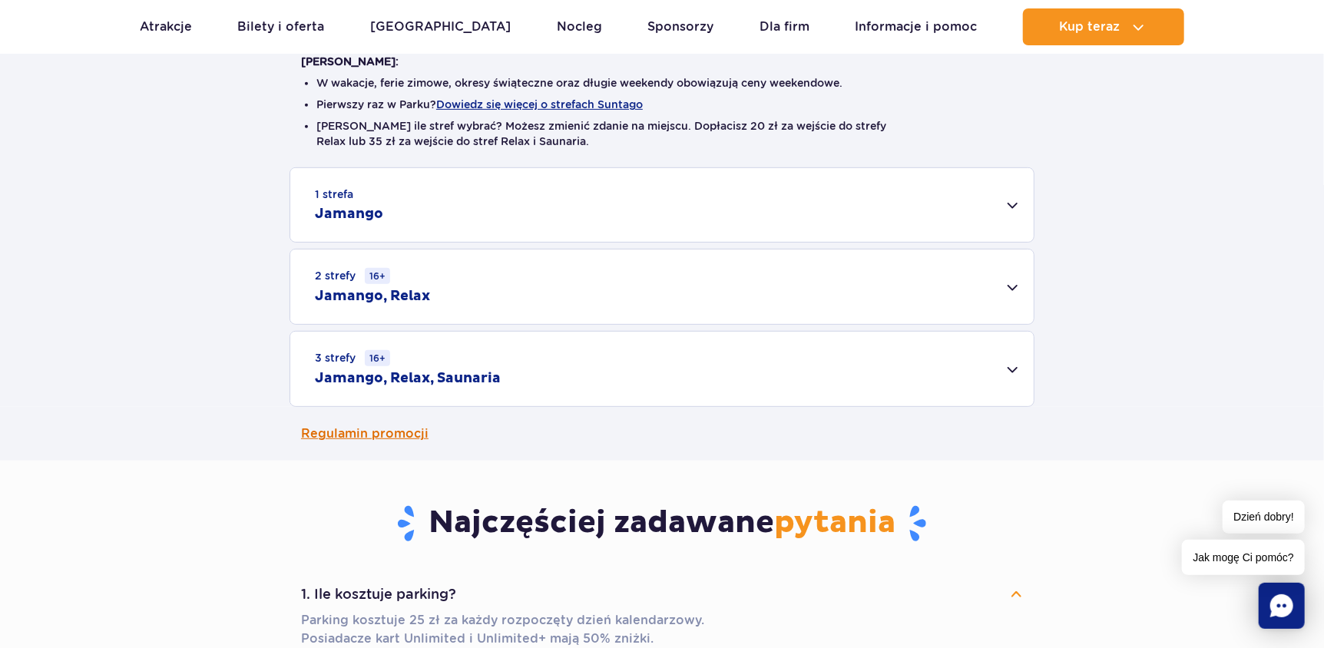
scroll to position [461, 0]
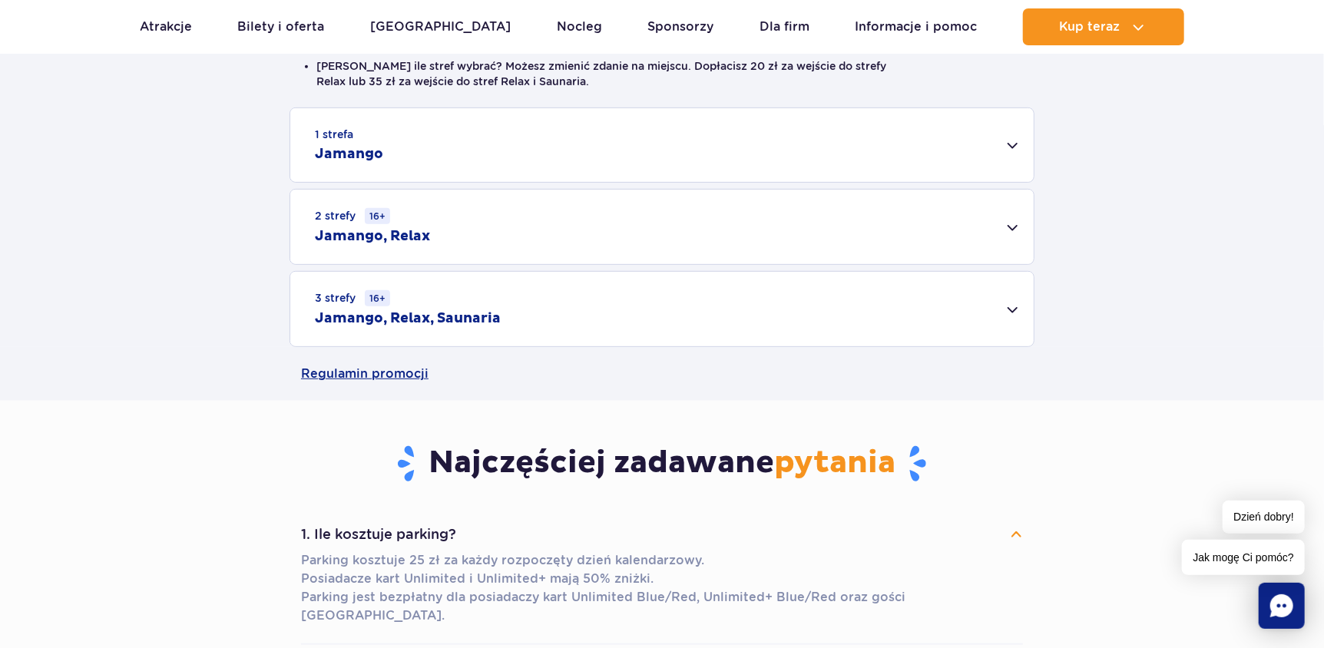
click at [529, 339] on div "3 strefy 16+ Jamango, Relax, Saunaria" at bounding box center [661, 309] width 743 height 74
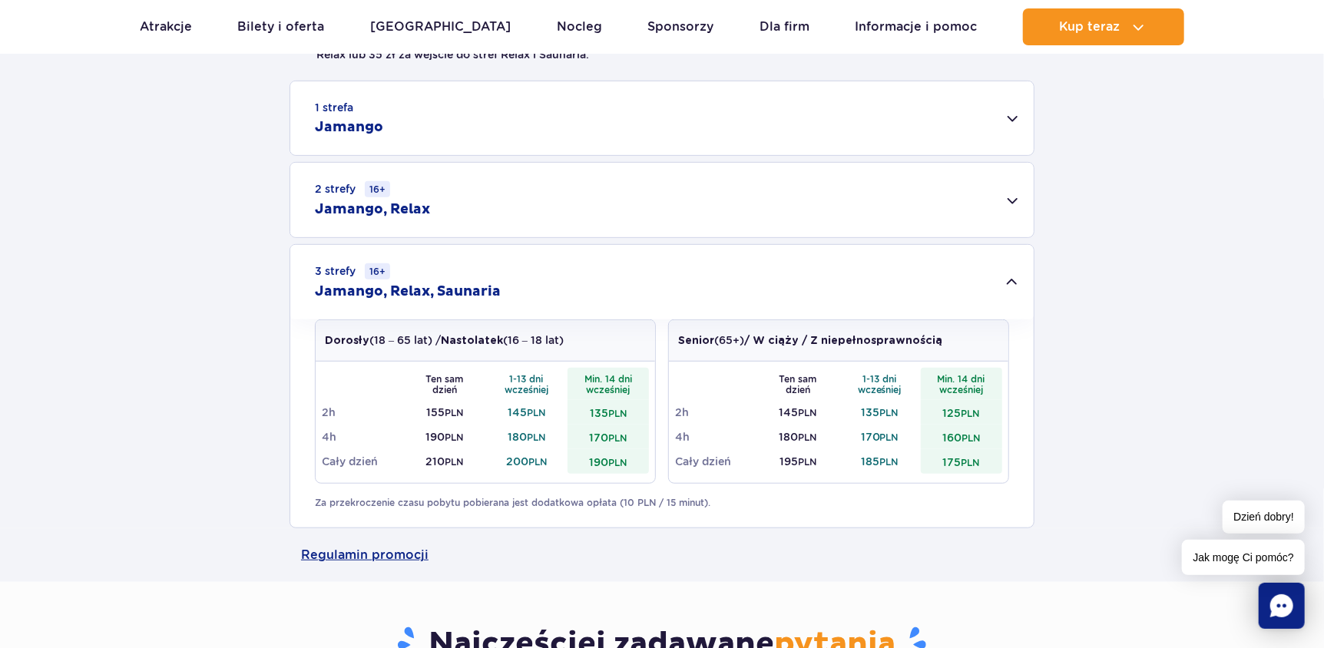
scroll to position [538, 0]
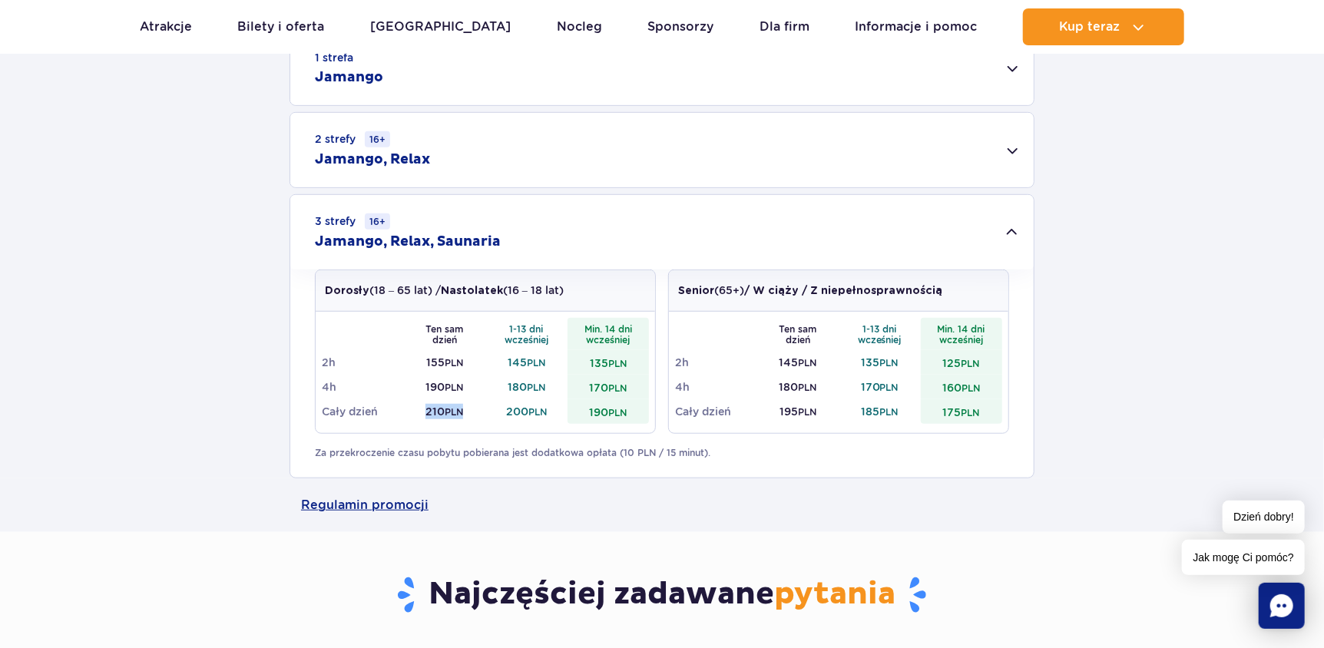
drag, startPoint x: 481, startPoint y: 412, endPoint x: 410, endPoint y: 413, distance: 70.7
click at [410, 413] on td "210 PLN" at bounding box center [445, 411] width 82 height 25
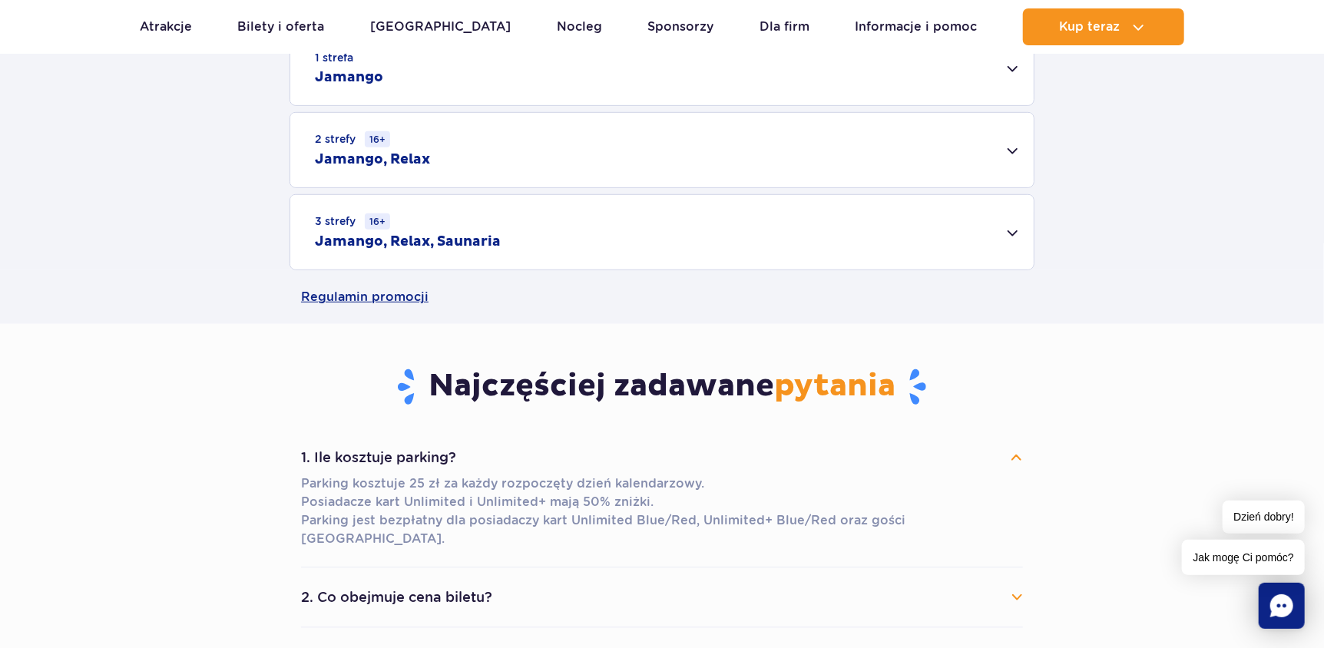
click at [410, 324] on div "Cennik Zaplanuj wizytę z wyprzedzeniem i oszczędź do 20 zł na każdym bilecie! D…" at bounding box center [661, 17] width 1347 height 613
click at [525, 264] on div "3 strefy 16+ Jamango, Relax, Saunaria" at bounding box center [661, 232] width 743 height 74
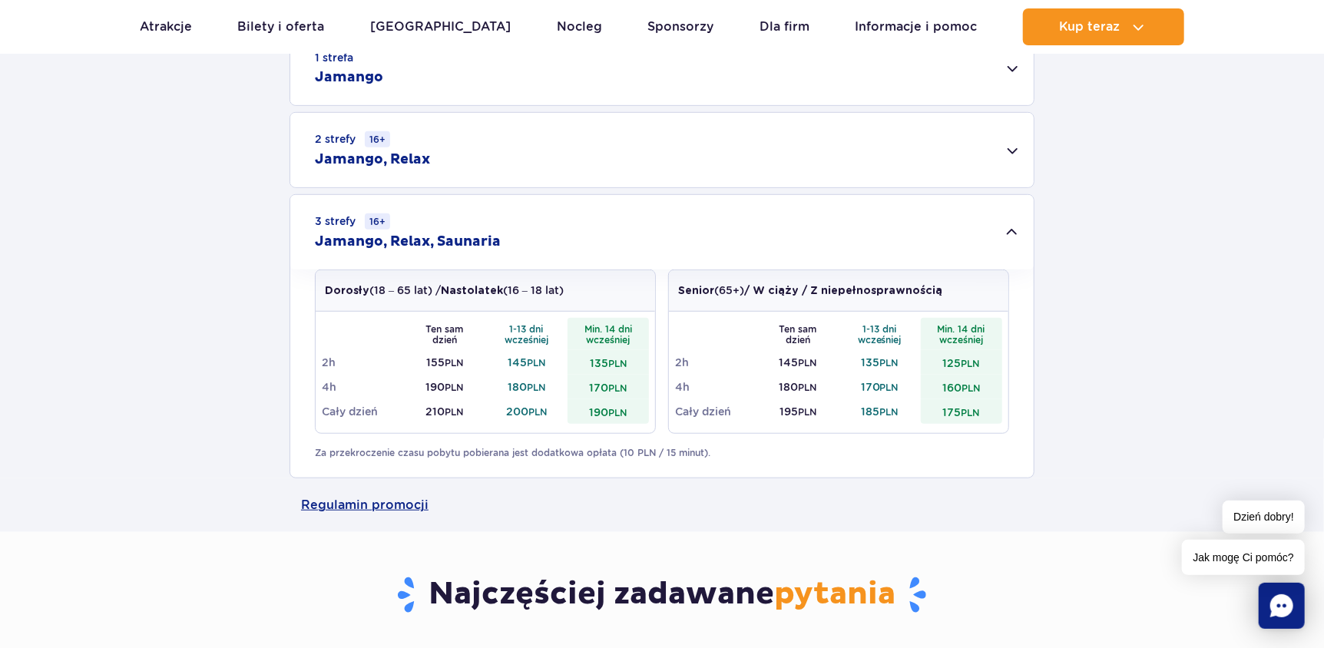
click at [515, 243] on div "3 strefy 16+ Jamango, Relax, Saunaria" at bounding box center [661, 232] width 743 height 74
